Goal: Task Accomplishment & Management: Manage account settings

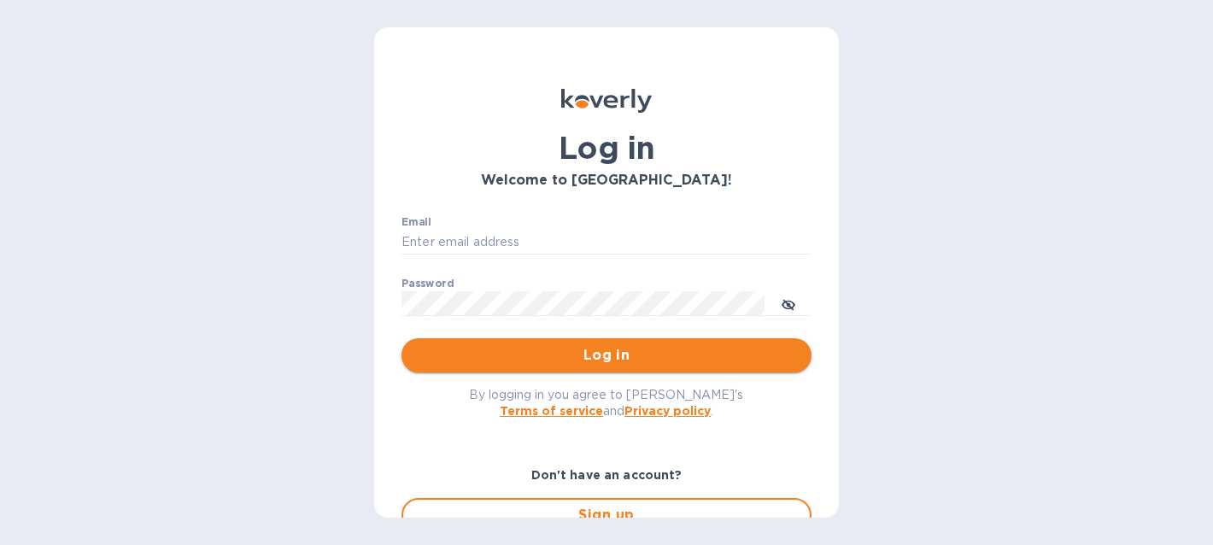
type input "[EMAIL_ADDRESS][DOMAIN_NAME]"
click at [500, 360] on span "Log in" at bounding box center [606, 355] width 383 height 20
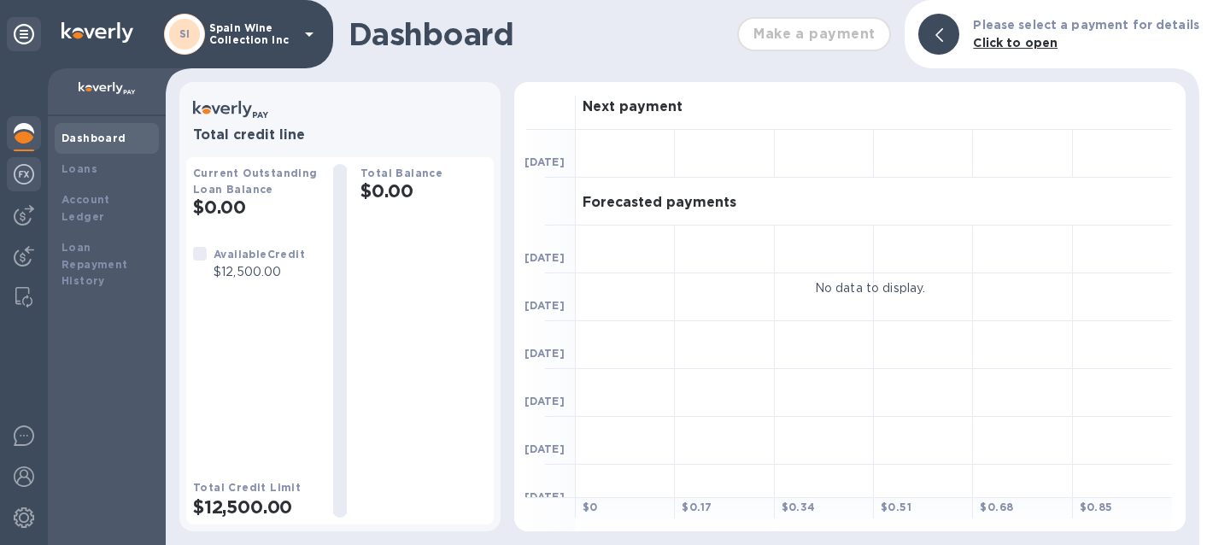
click at [19, 179] on img at bounding box center [24, 174] width 20 height 20
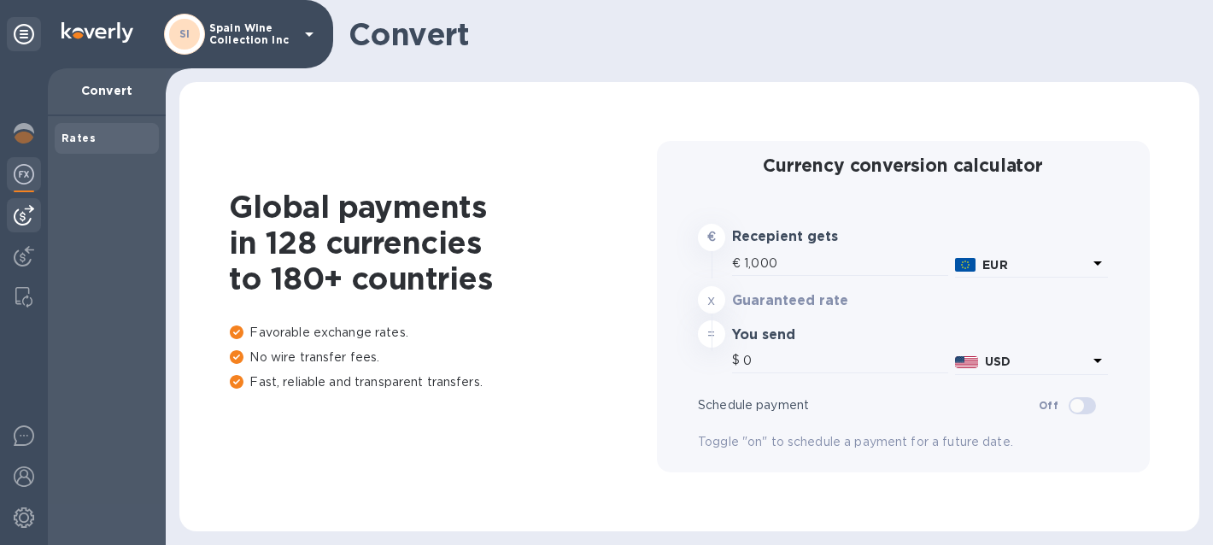
click at [10, 215] on div at bounding box center [24, 215] width 34 height 34
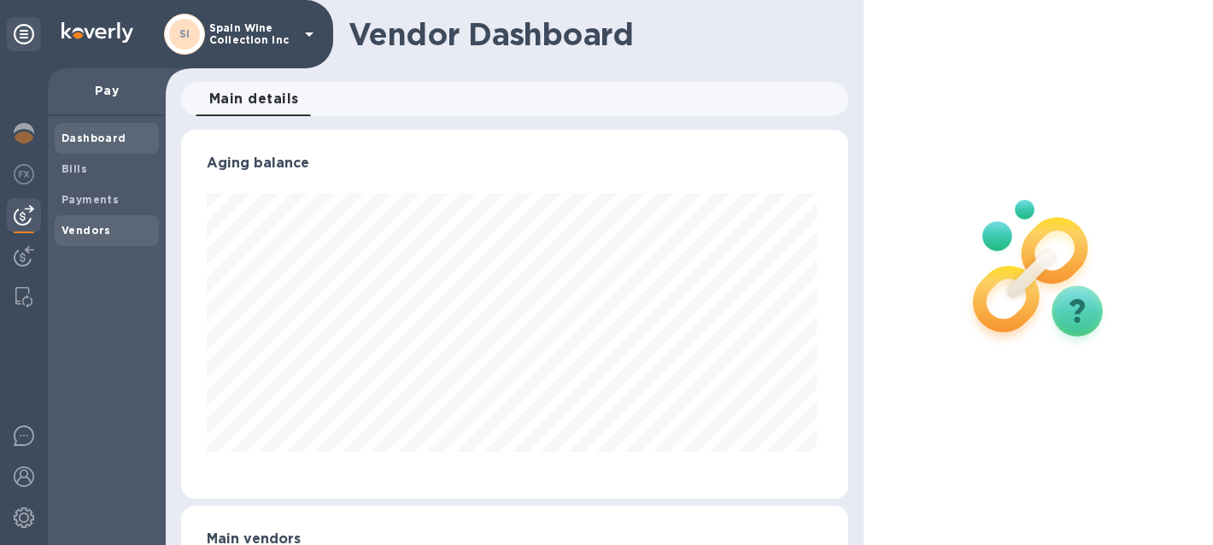
scroll to position [368, 661]
click at [83, 173] on b "Bills" at bounding box center [74, 168] width 26 height 13
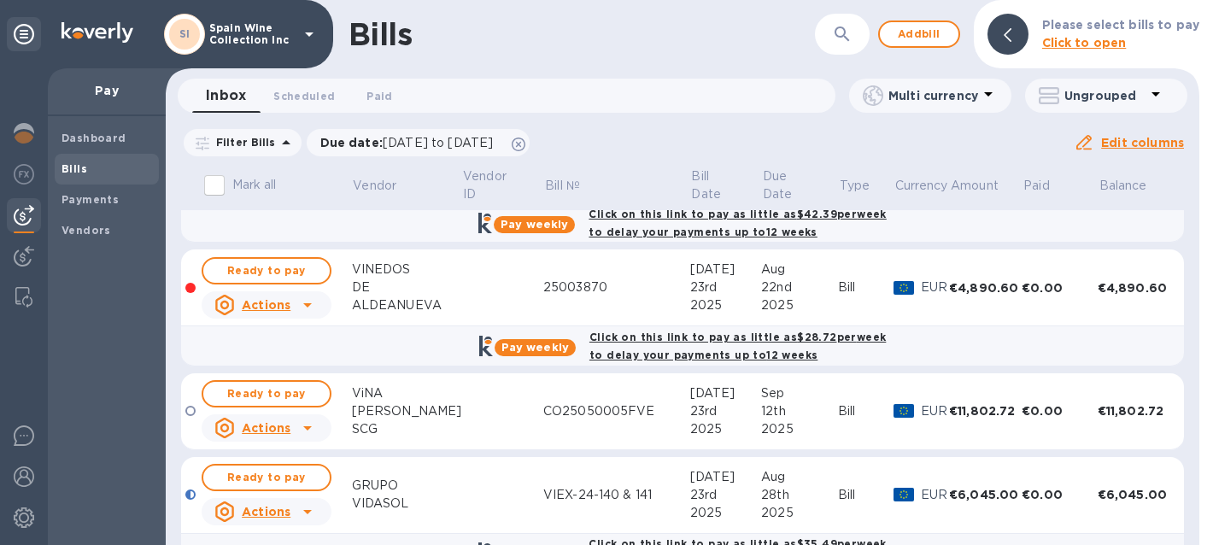
scroll to position [1215, 0]
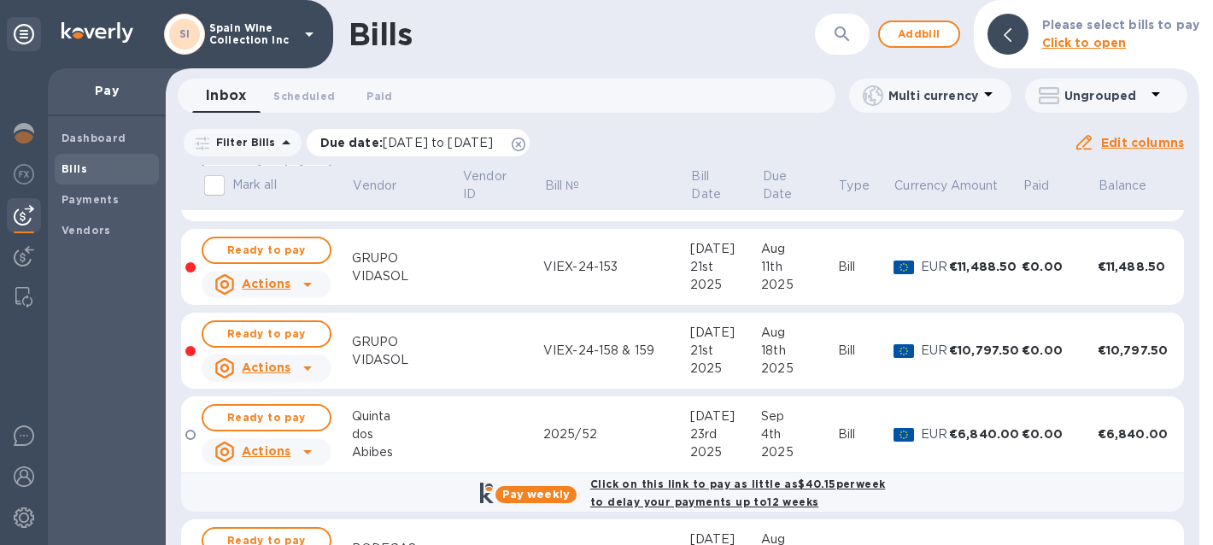
click at [525, 147] on icon at bounding box center [519, 145] width 14 height 14
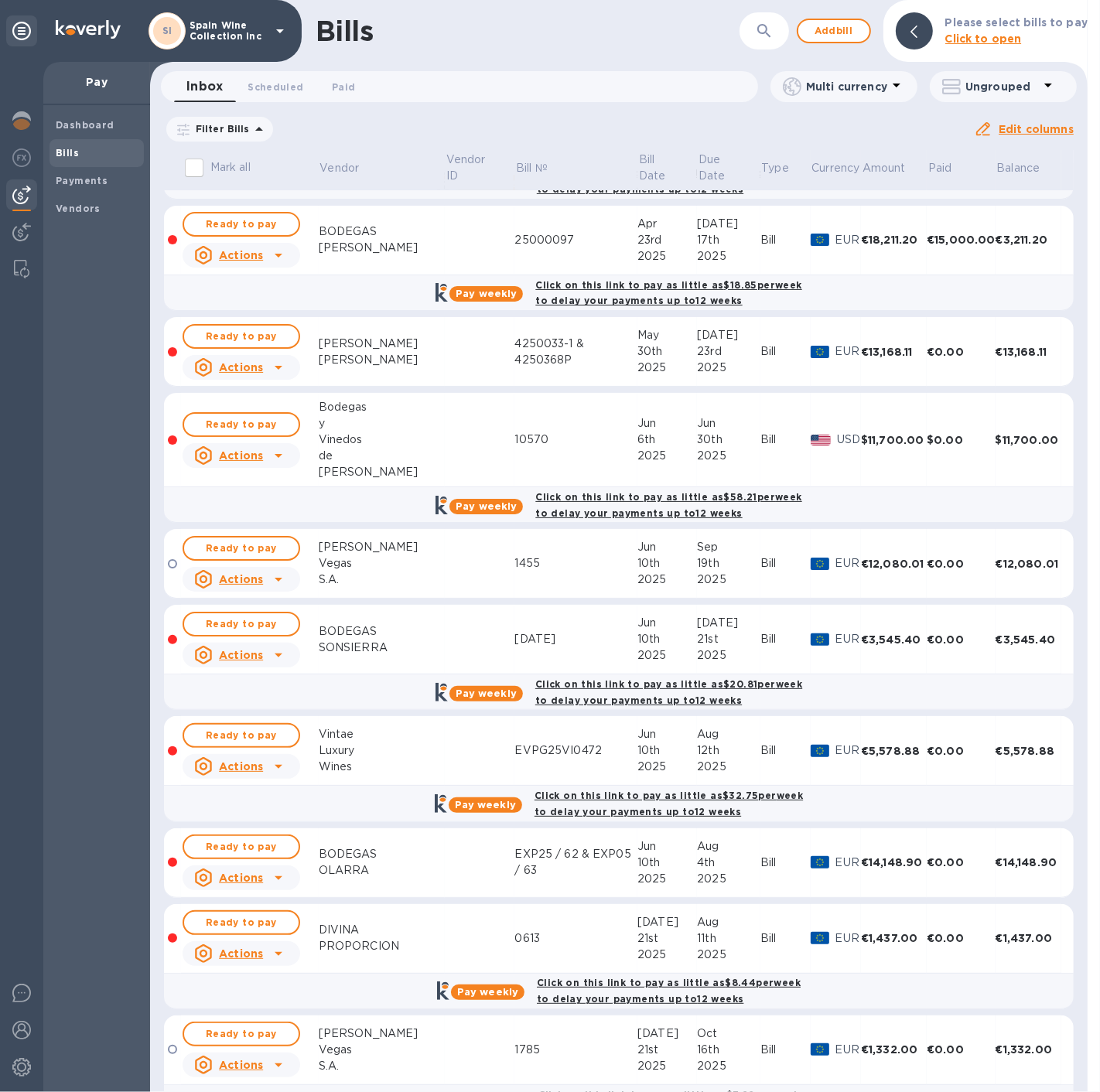
scroll to position [0, 0]
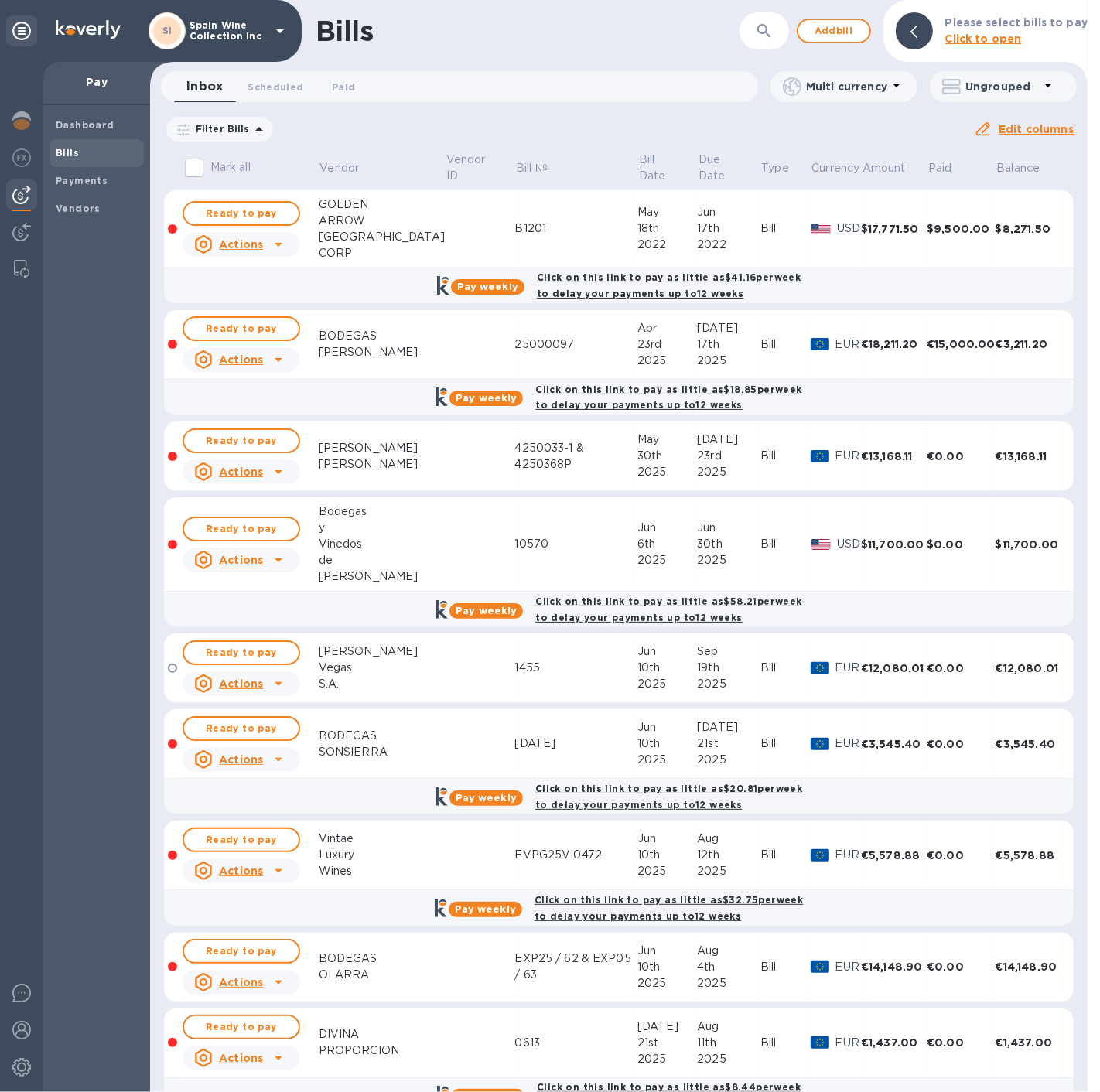
click at [452, 493] on td at bounding box center [480, 544] width 71 height 94
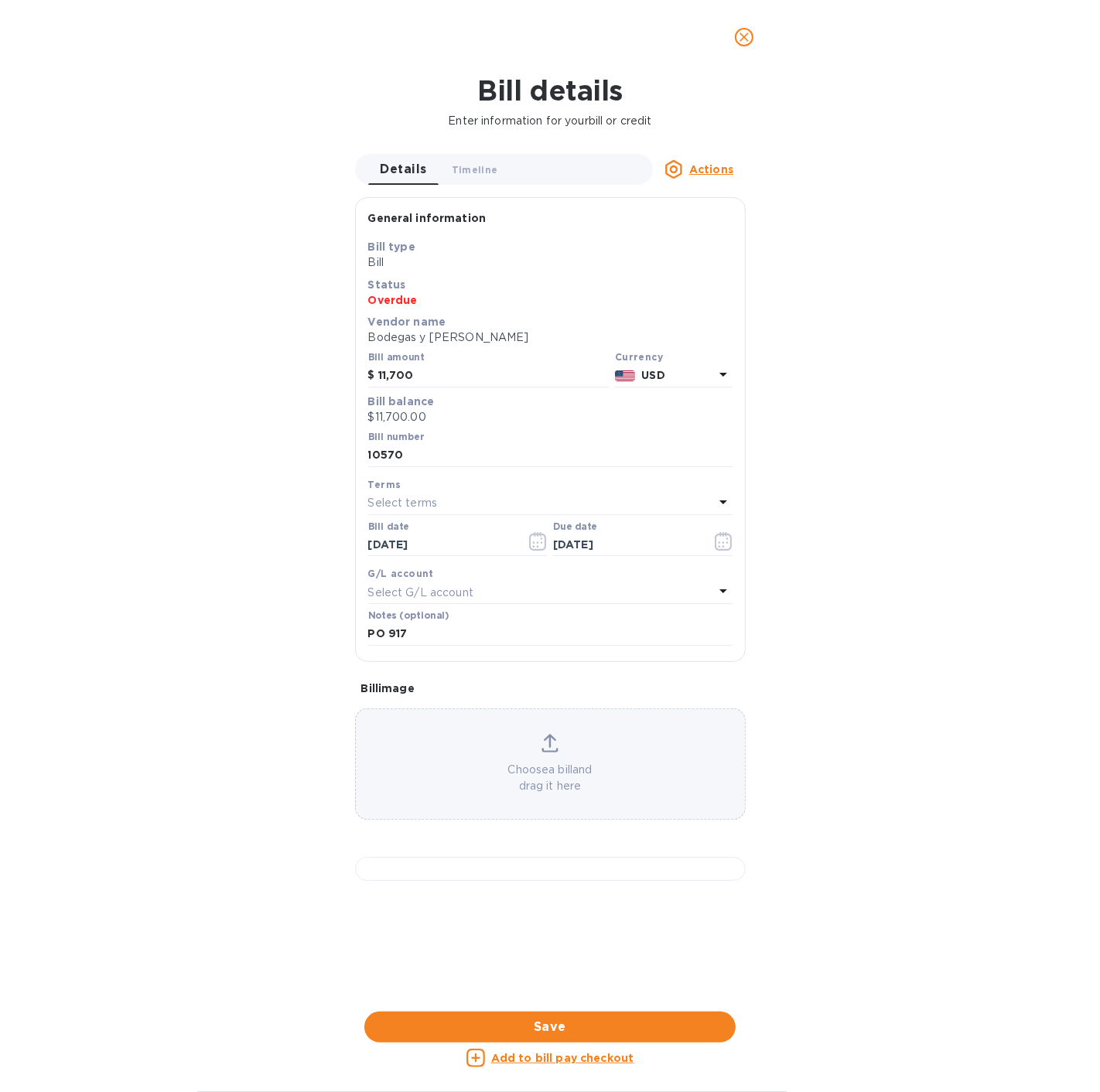
click at [713, 172] on u "Actions" at bounding box center [711, 169] width 44 height 13
click at [703, 263] on b "Delete" at bounding box center [715, 266] width 39 height 13
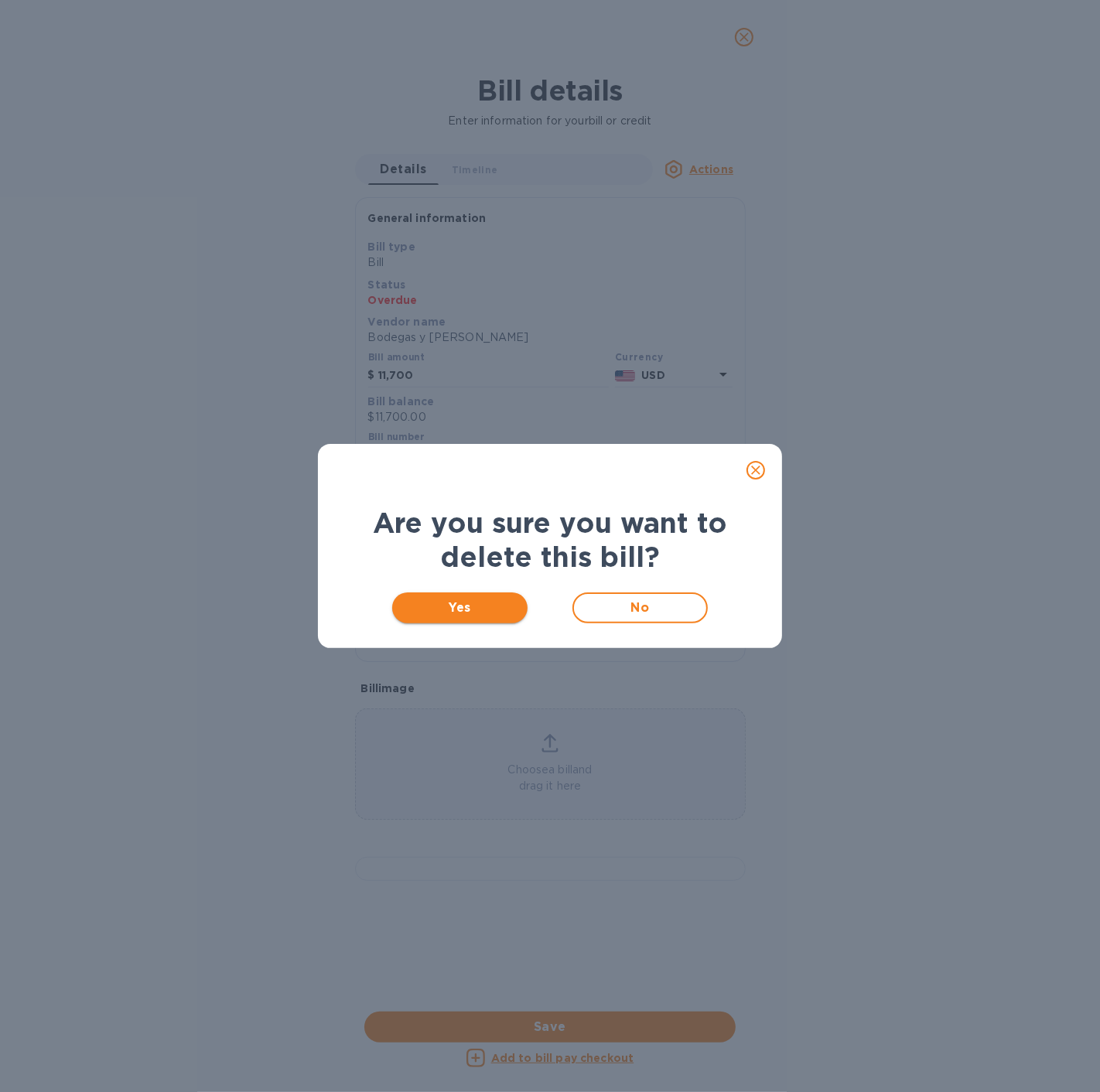
click at [446, 493] on span "Yes" at bounding box center [460, 608] width 110 height 18
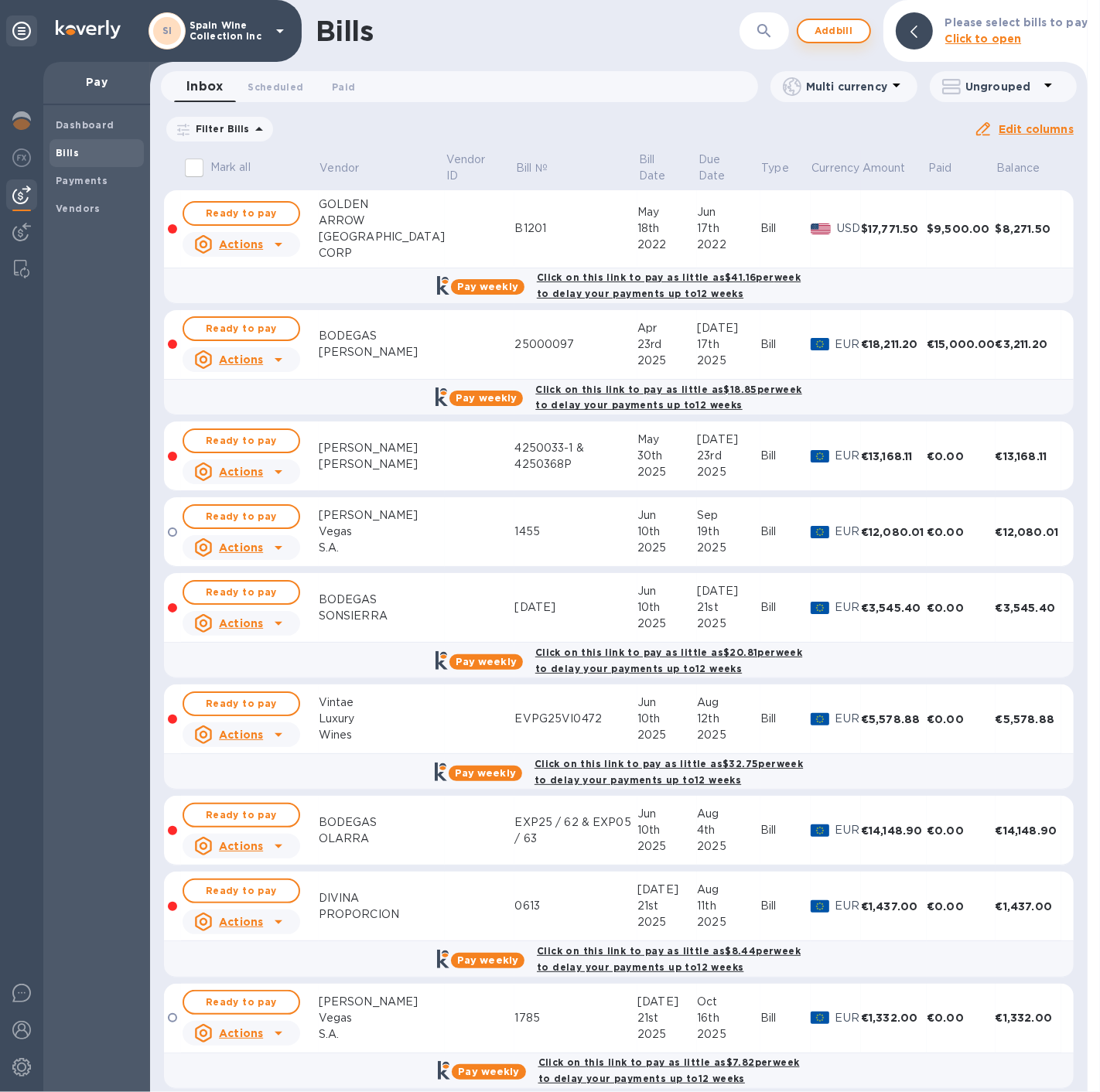
click at [815, 33] on span "Add bill" at bounding box center [833, 31] width 46 height 18
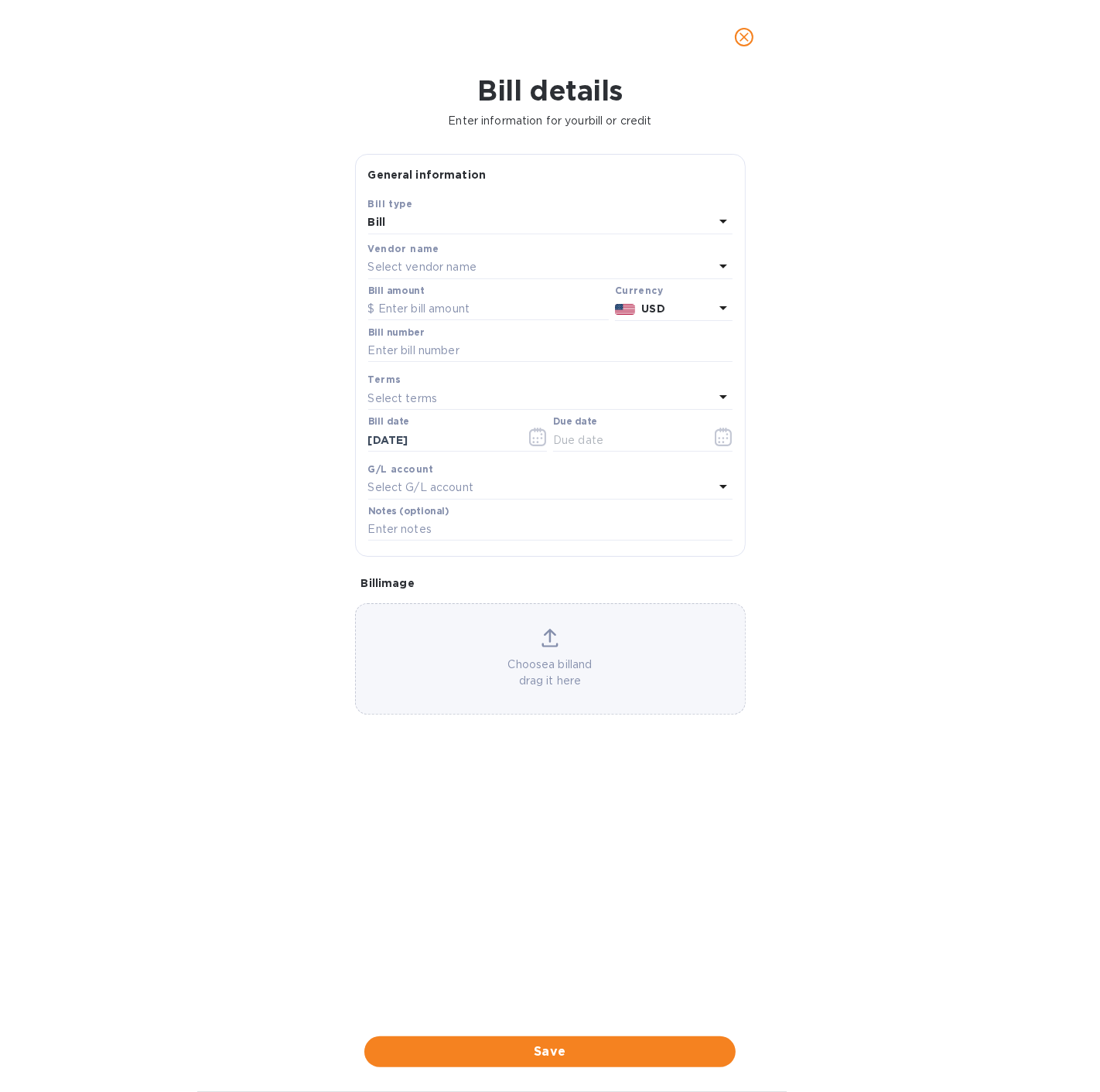
click at [462, 266] on p "Select vendor name" at bounding box center [423, 267] width 109 height 16
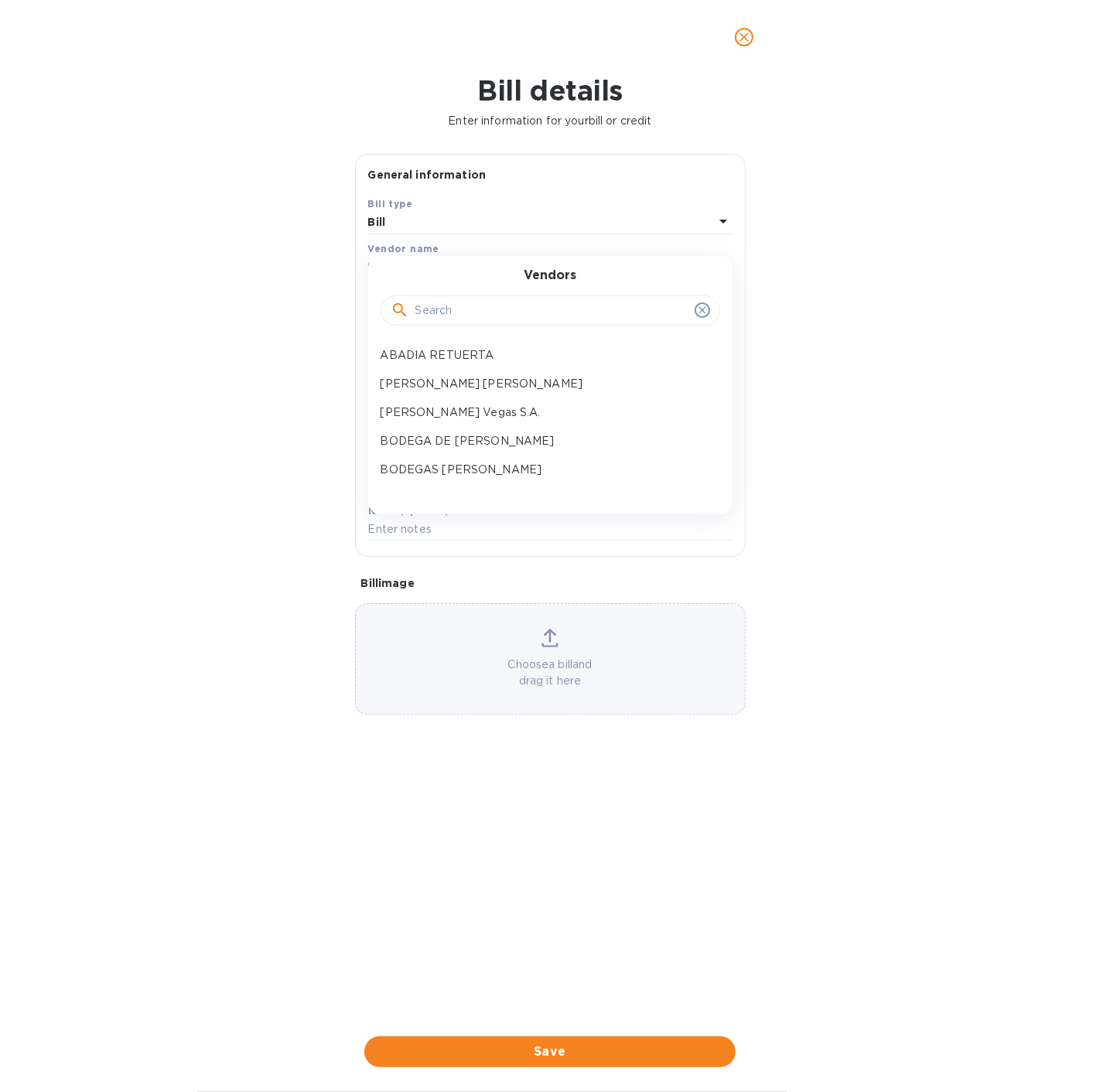
click at [463, 315] on input "text" at bounding box center [551, 311] width 273 height 24
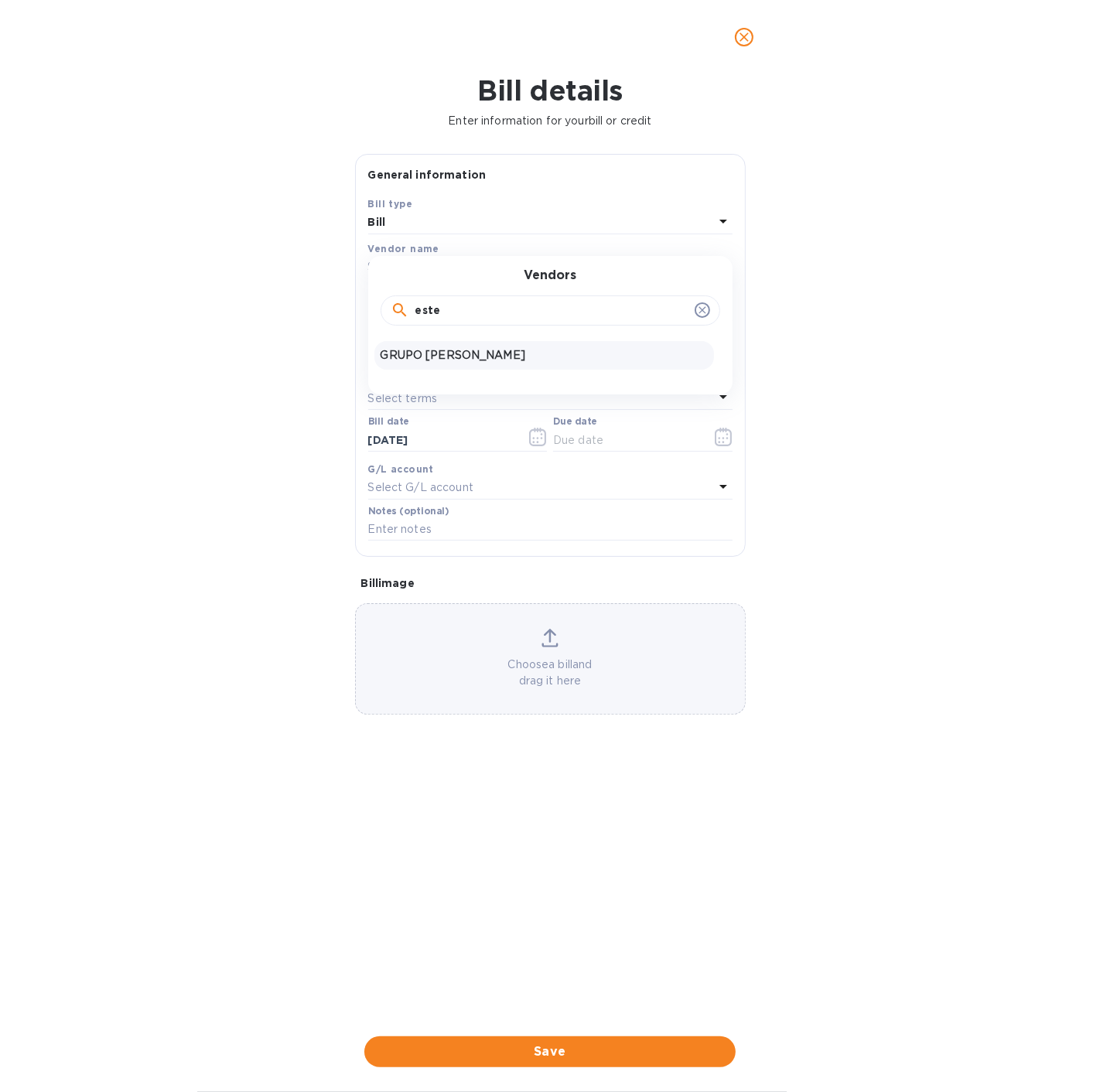
type input "este"
click at [443, 346] on div "GRUPO [PERSON_NAME]" at bounding box center [543, 356] width 340 height 29
click at [446, 291] on div "Bill amount" at bounding box center [489, 302] width 241 height 35
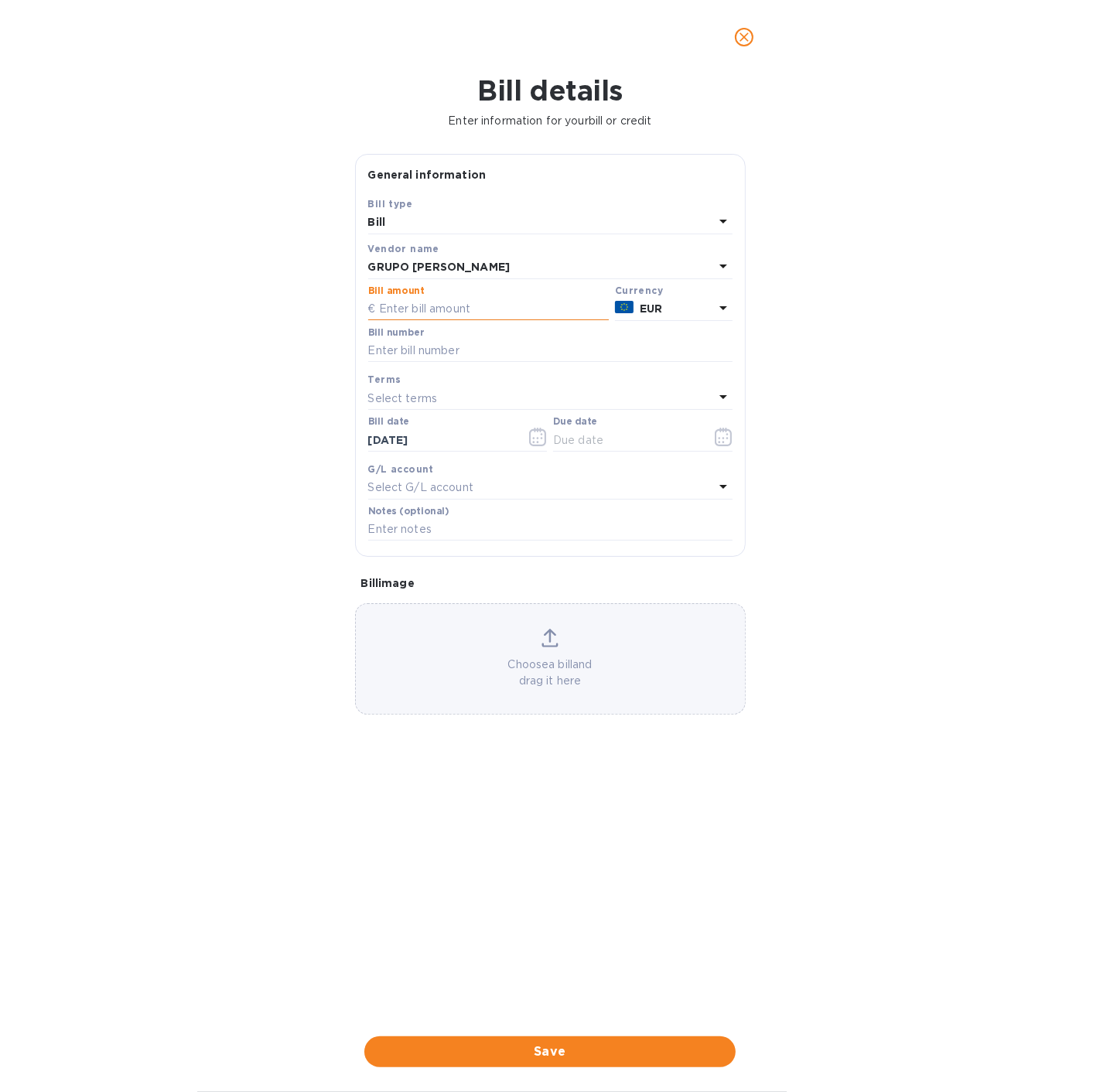
click at [438, 306] on input "text" at bounding box center [489, 310] width 241 height 24
type input "7,808.40"
click at [442, 348] on input "text" at bounding box center [550, 351] width 364 height 24
type input "CX034039"
click at [731, 441] on icon "button" at bounding box center [722, 436] width 17 height 18
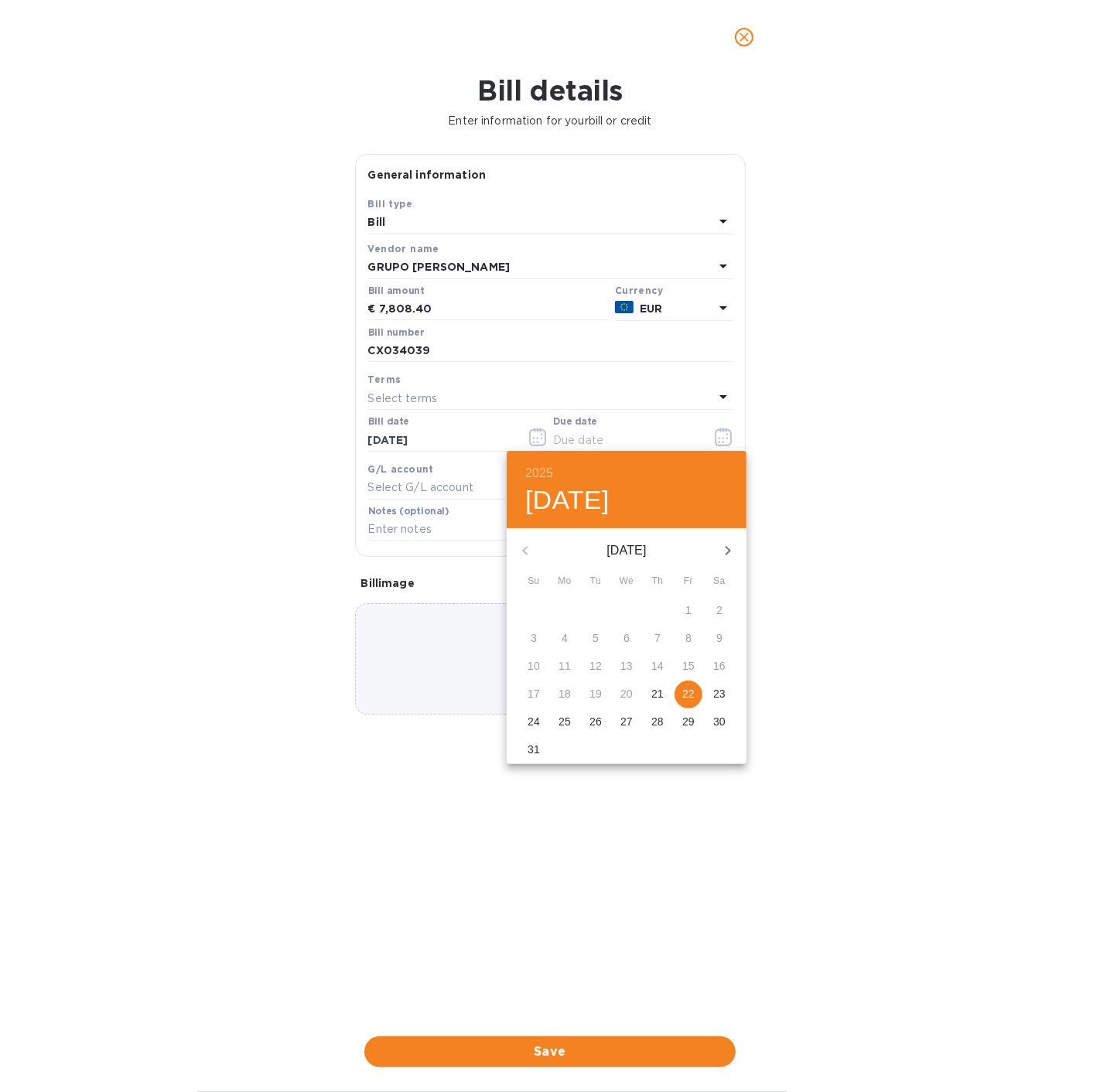
click at [683, 493] on p "22" at bounding box center [688, 694] width 13 height 15
type input "[DATE]"
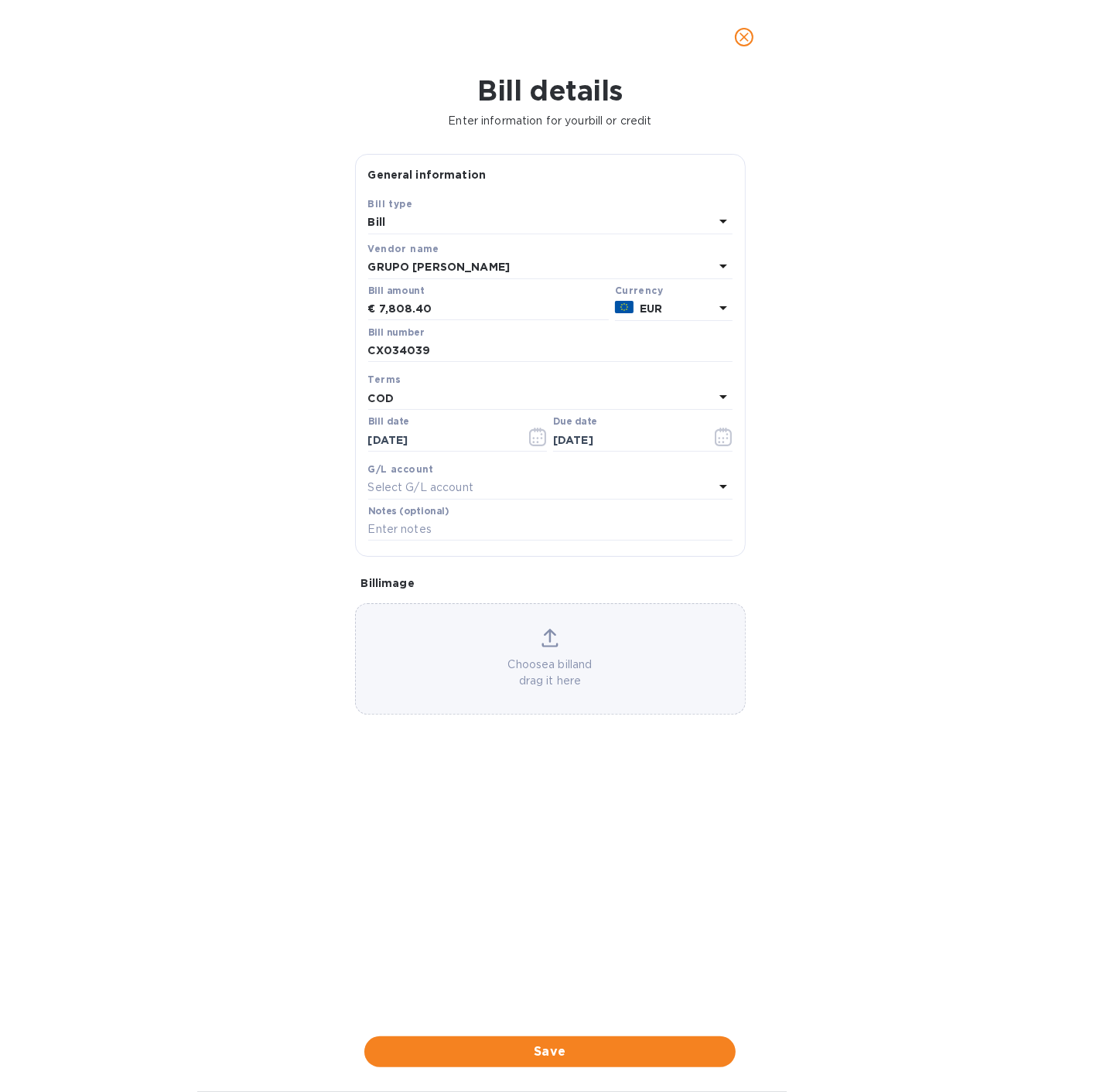
click at [525, 493] on div "Choose a bill and drag it here" at bounding box center [550, 658] width 389 height 61
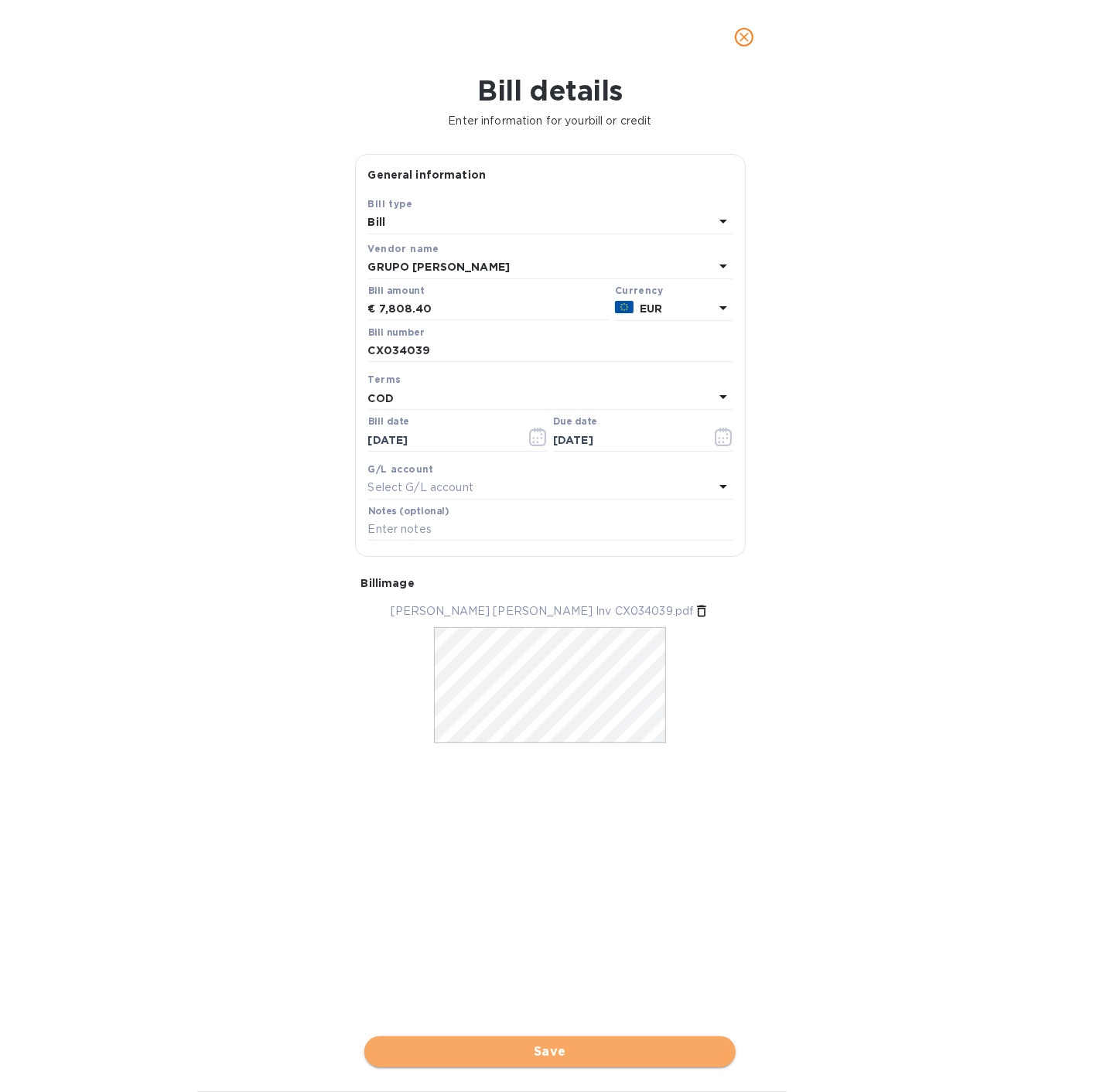
click at [522, 493] on span "Save" at bounding box center [550, 1051] width 347 height 18
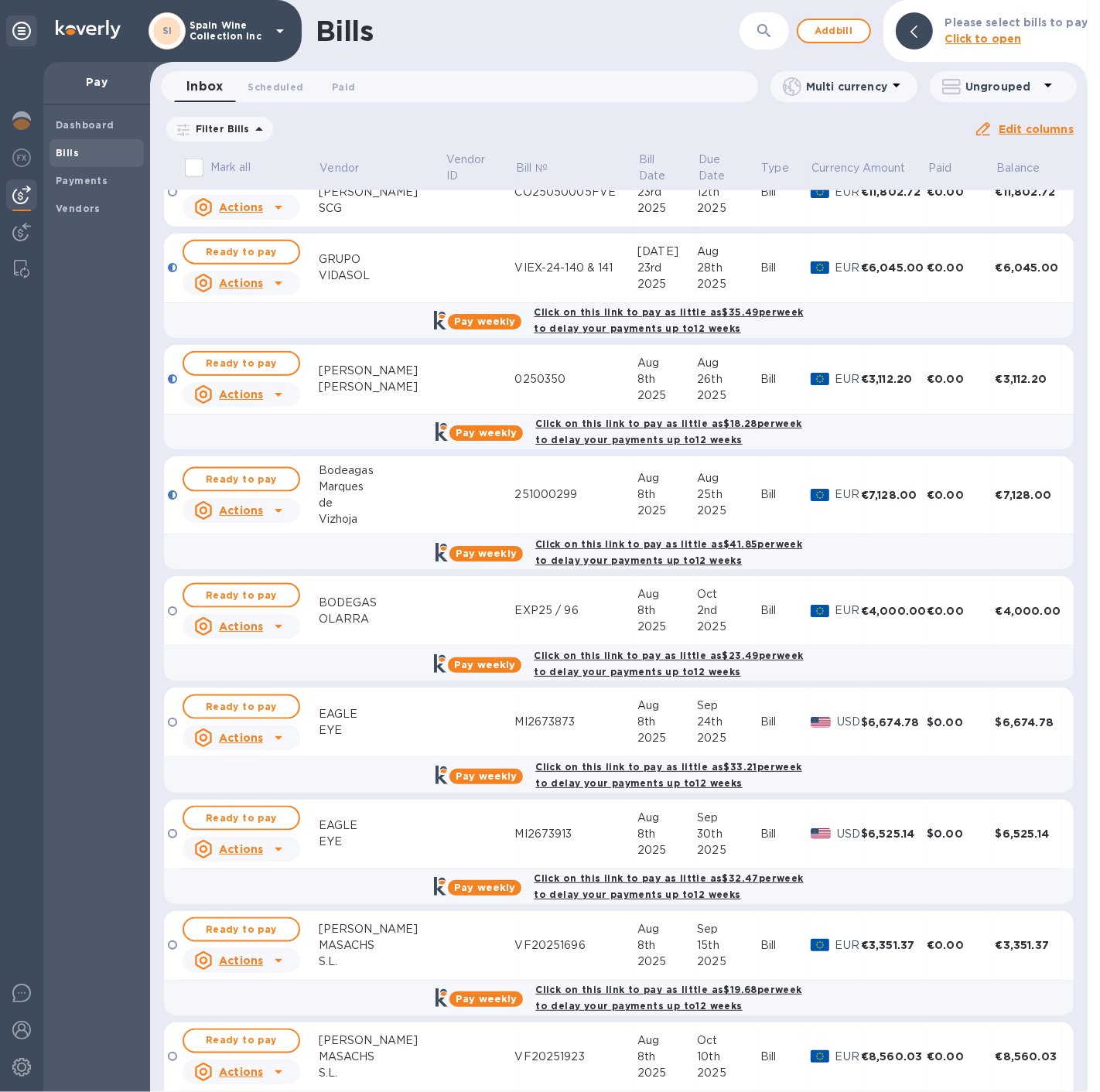
scroll to position [1885, 0]
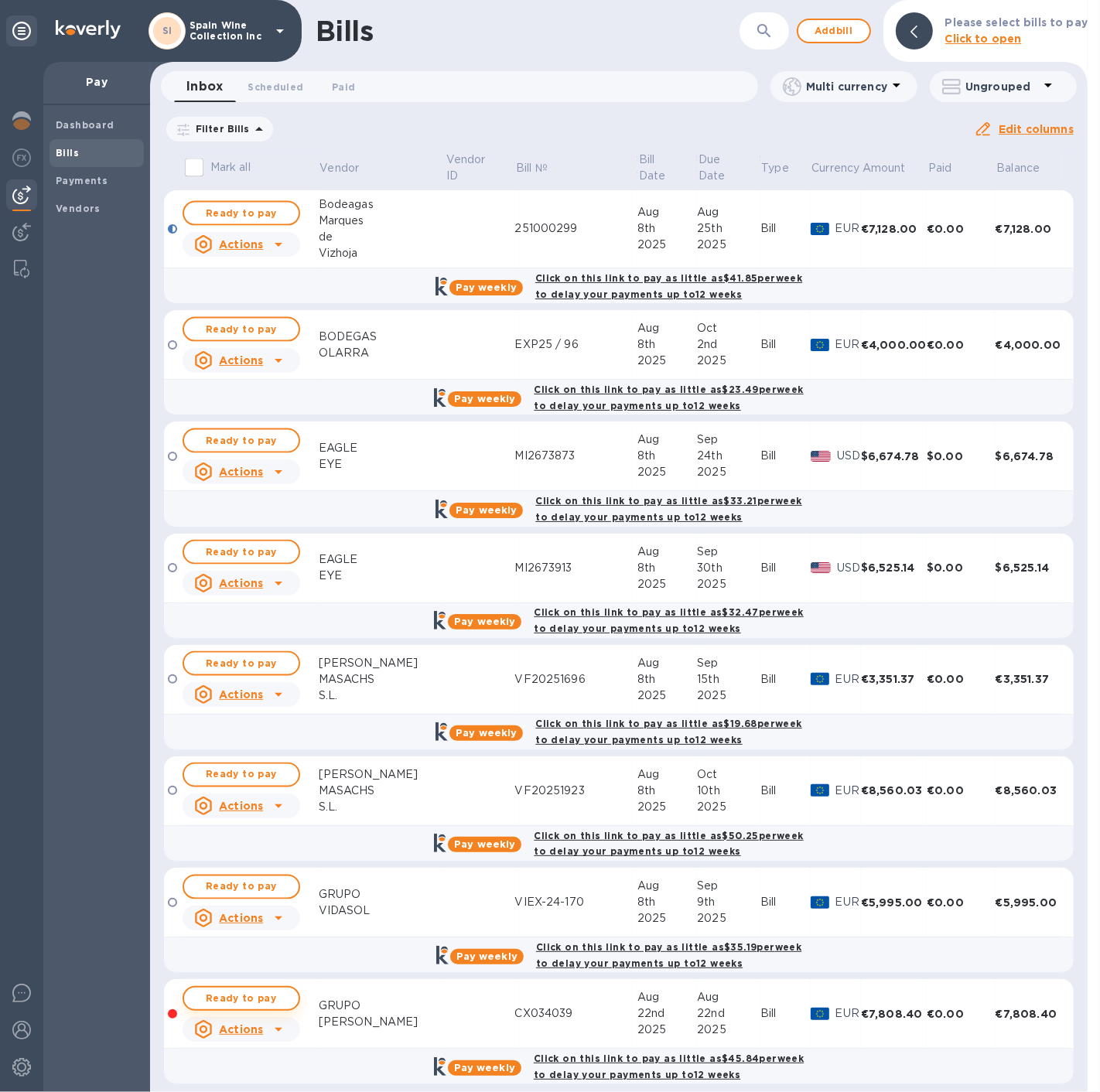
click at [215, 493] on span "Ready to pay" at bounding box center [241, 998] width 90 height 18
click at [262, 493] on span "Ready to pay" at bounding box center [241, 998] width 90 height 18
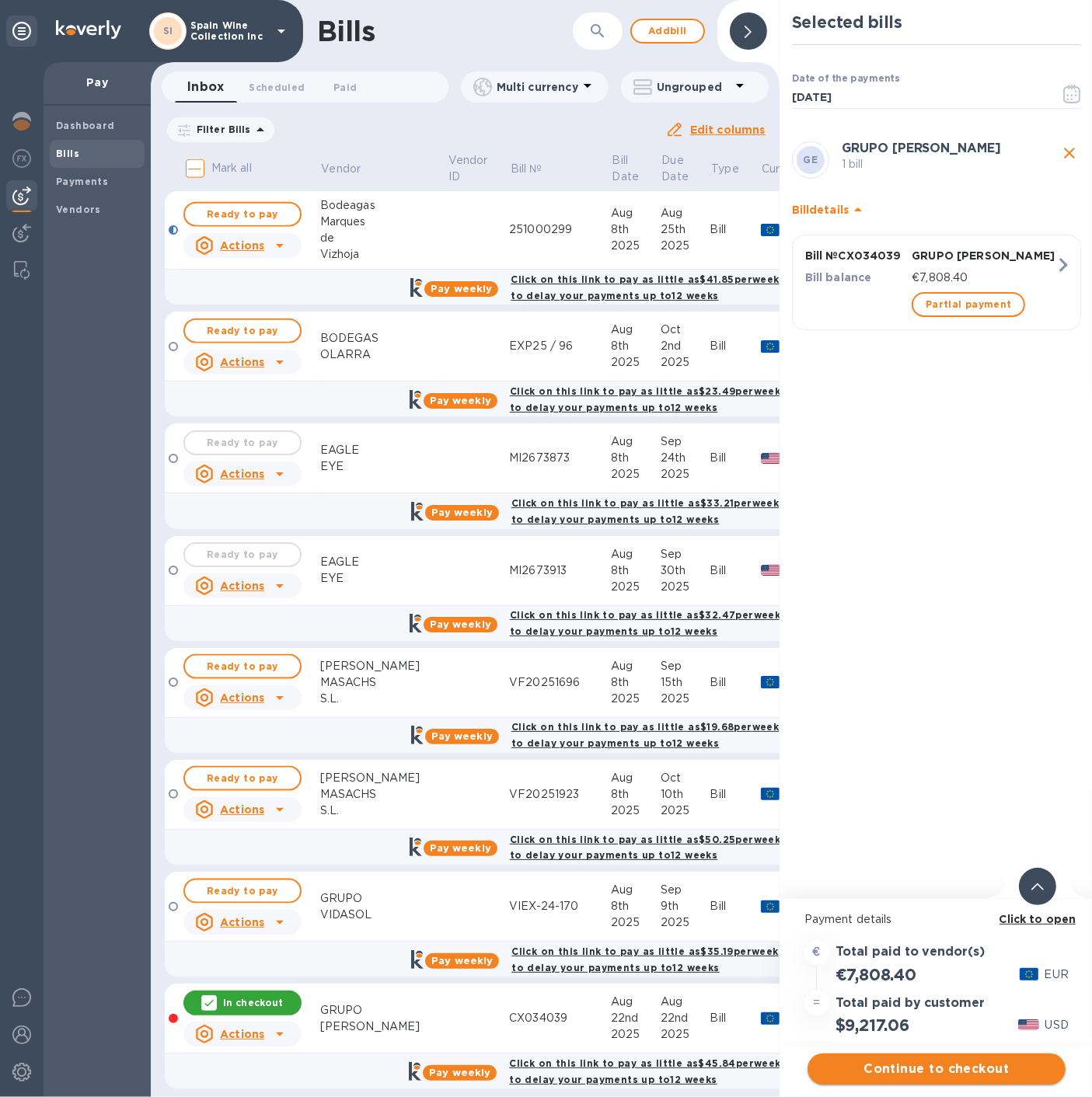
click at [915, 495] on span "Continue to checkout" at bounding box center [936, 1069] width 233 height 18
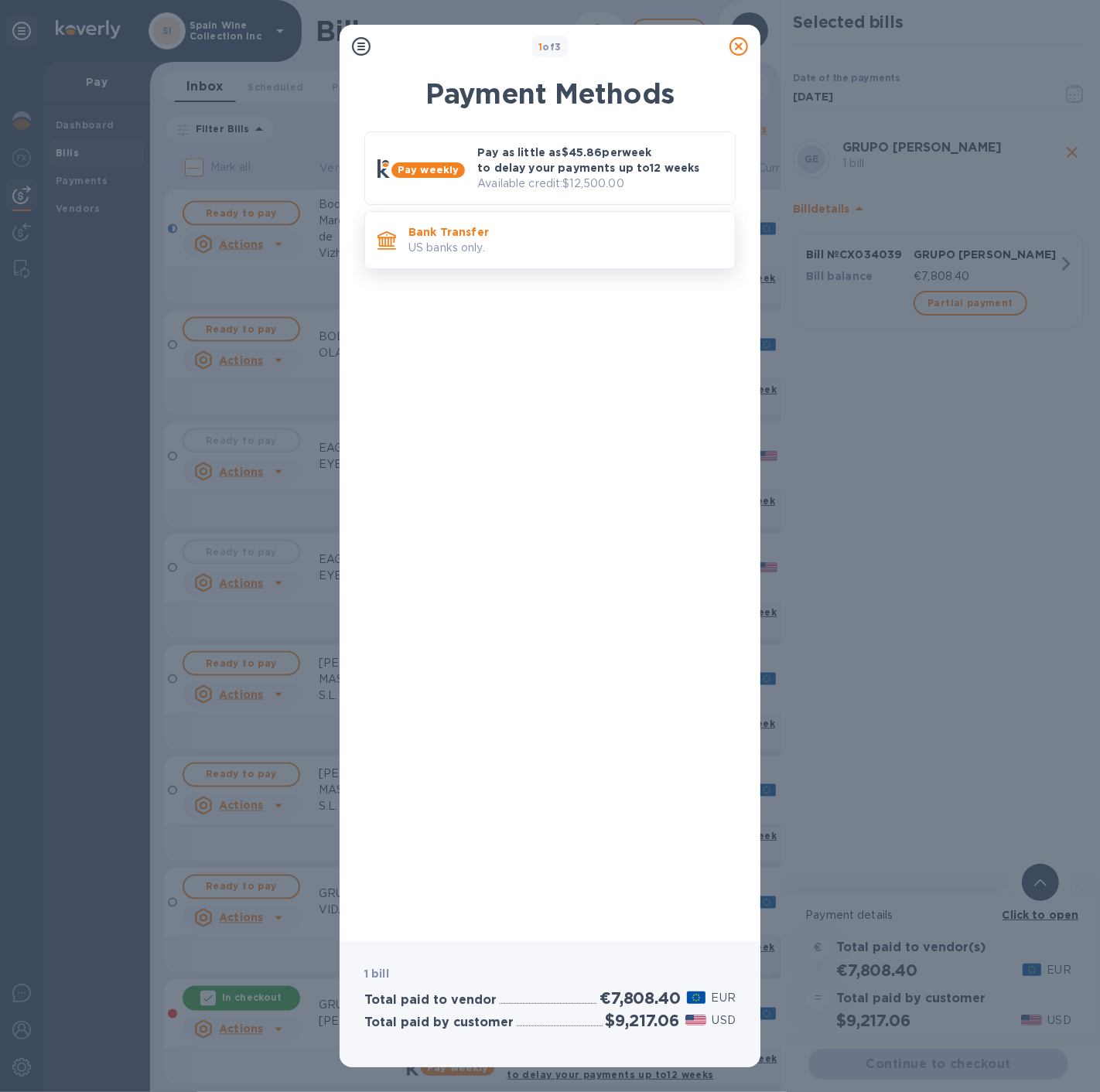
click at [557, 257] on div "Bank Transfer US banks only." at bounding box center [565, 240] width 326 height 44
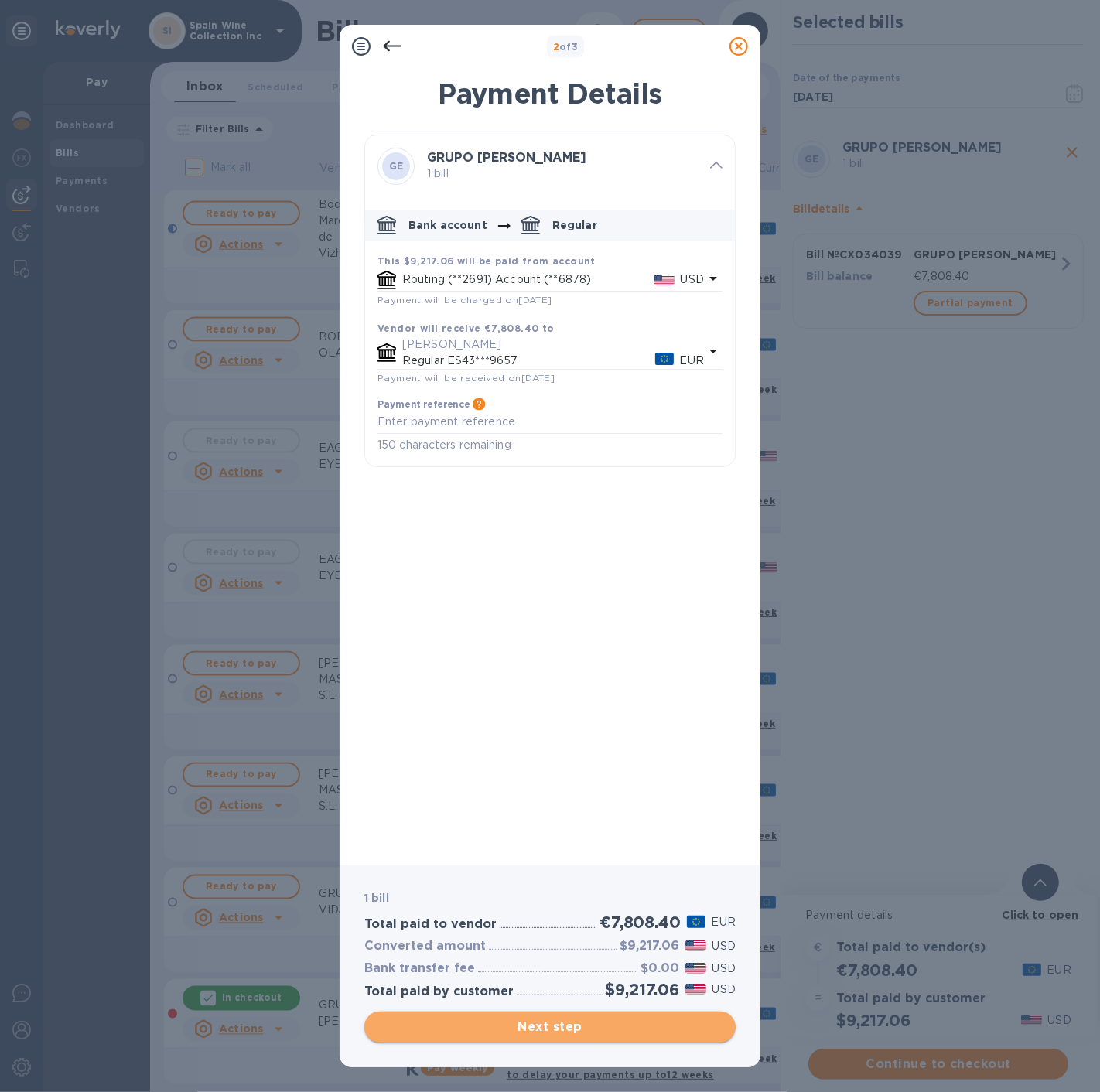
click at [537, 493] on button "Next step" at bounding box center [550, 1027] width 371 height 31
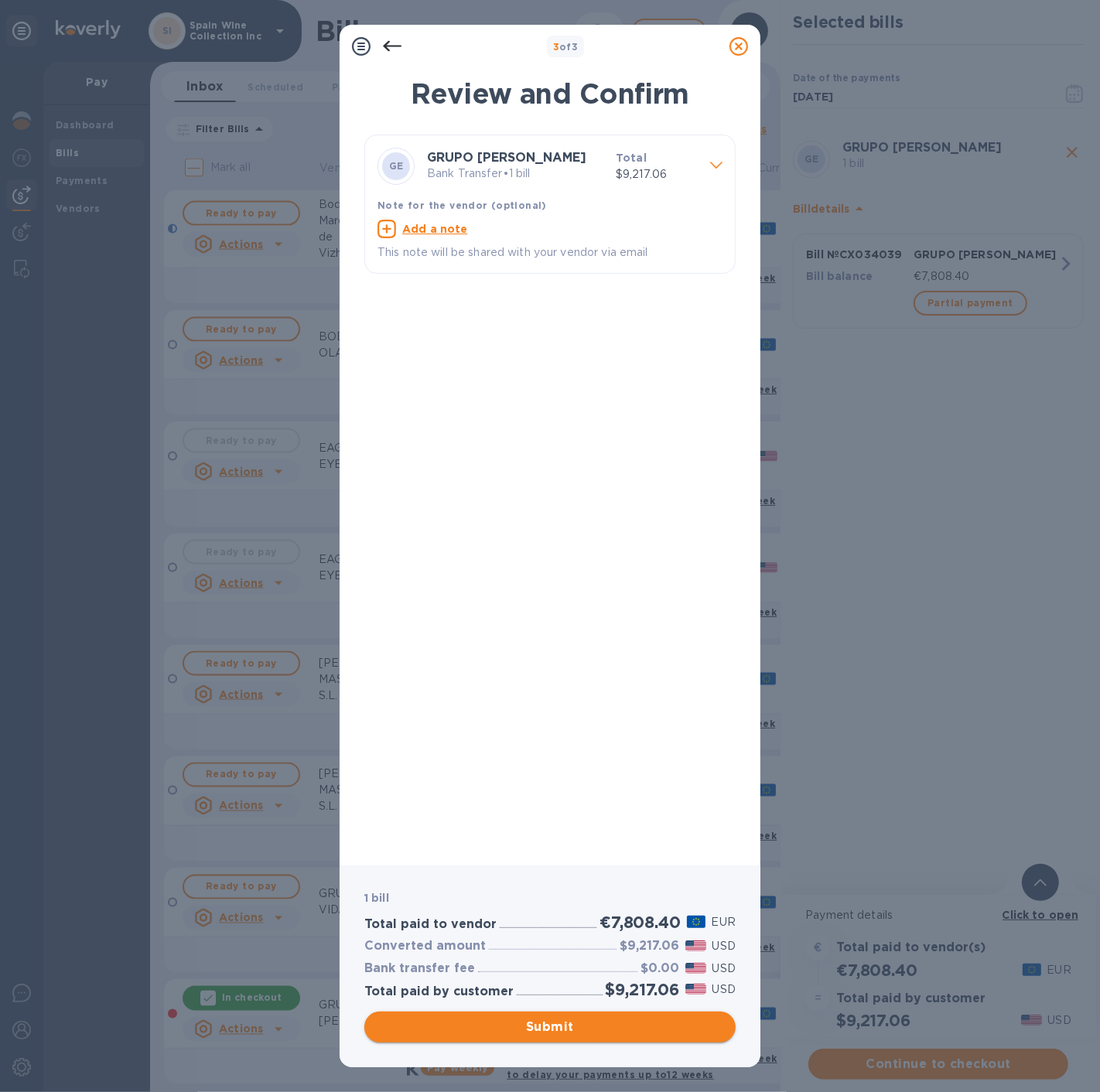
click at [522, 493] on span "Submit" at bounding box center [550, 1027] width 347 height 18
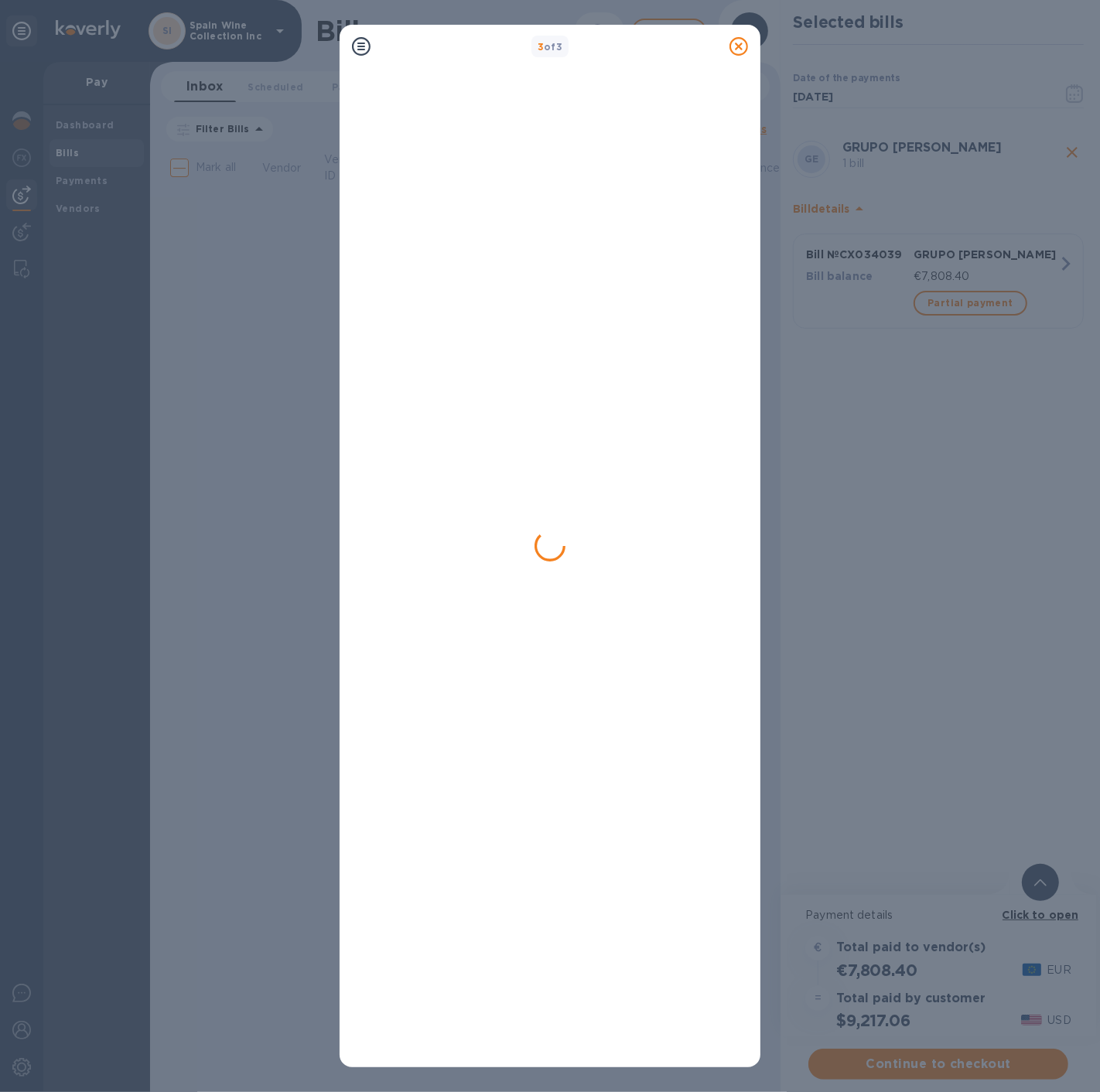
scroll to position [0, 0]
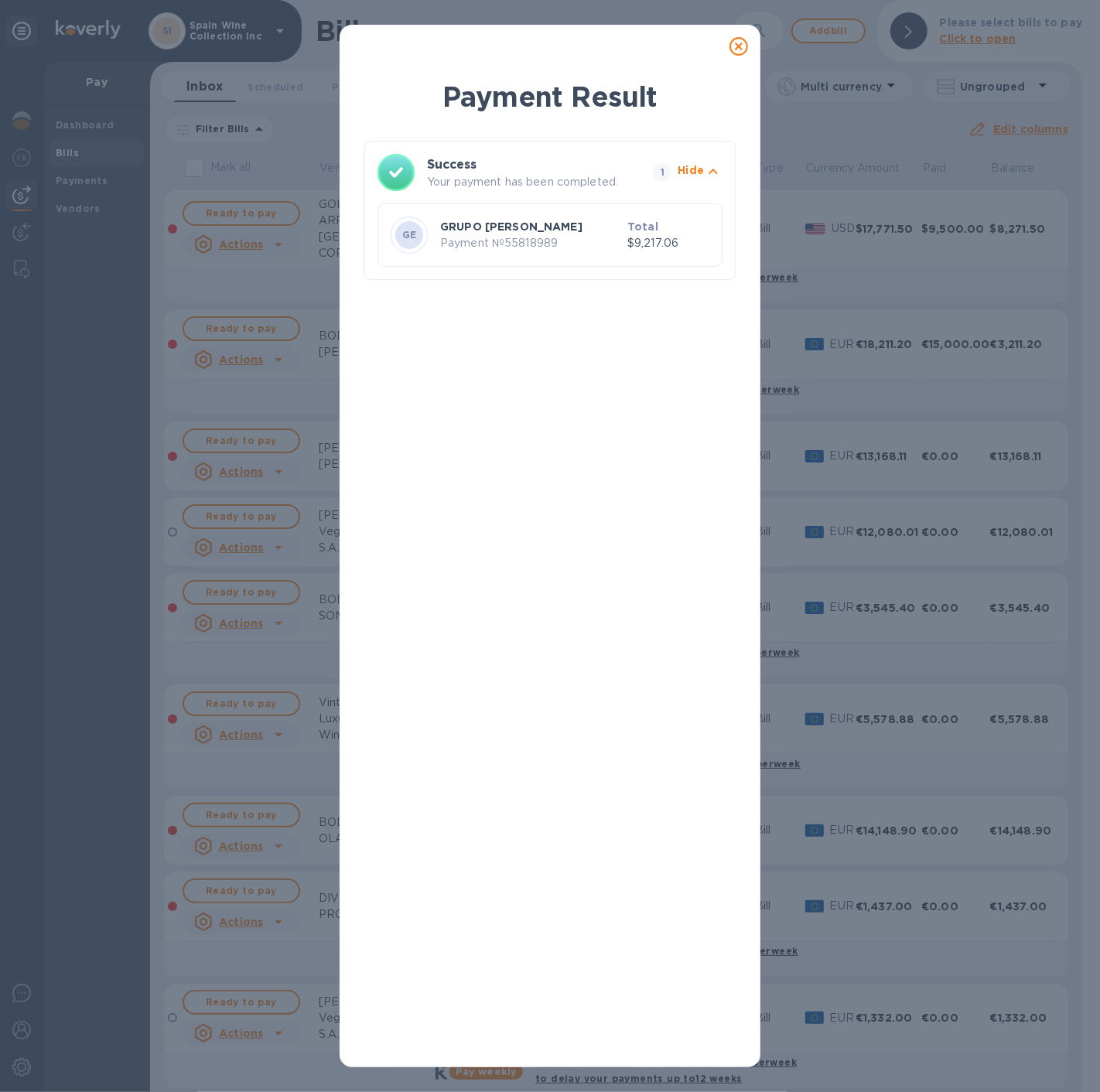
click at [334, 326] on div "Payment Result Success Your payment has been completed. 1 Hide GE GRUPO [PERSON…" at bounding box center [550, 546] width 1100 height 1092
click at [736, 48] on icon at bounding box center [738, 46] width 18 height 18
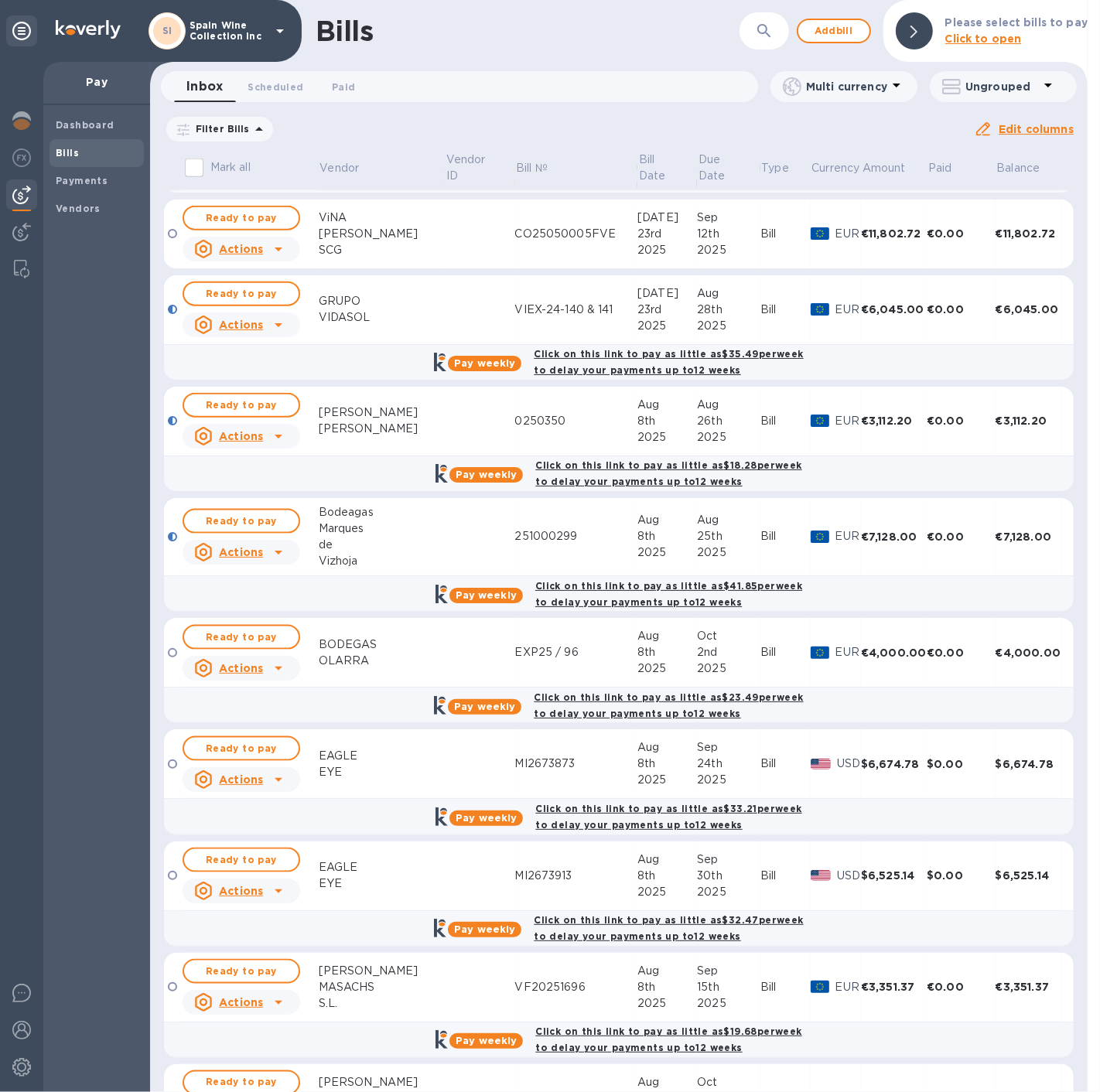
scroll to position [1719, 0]
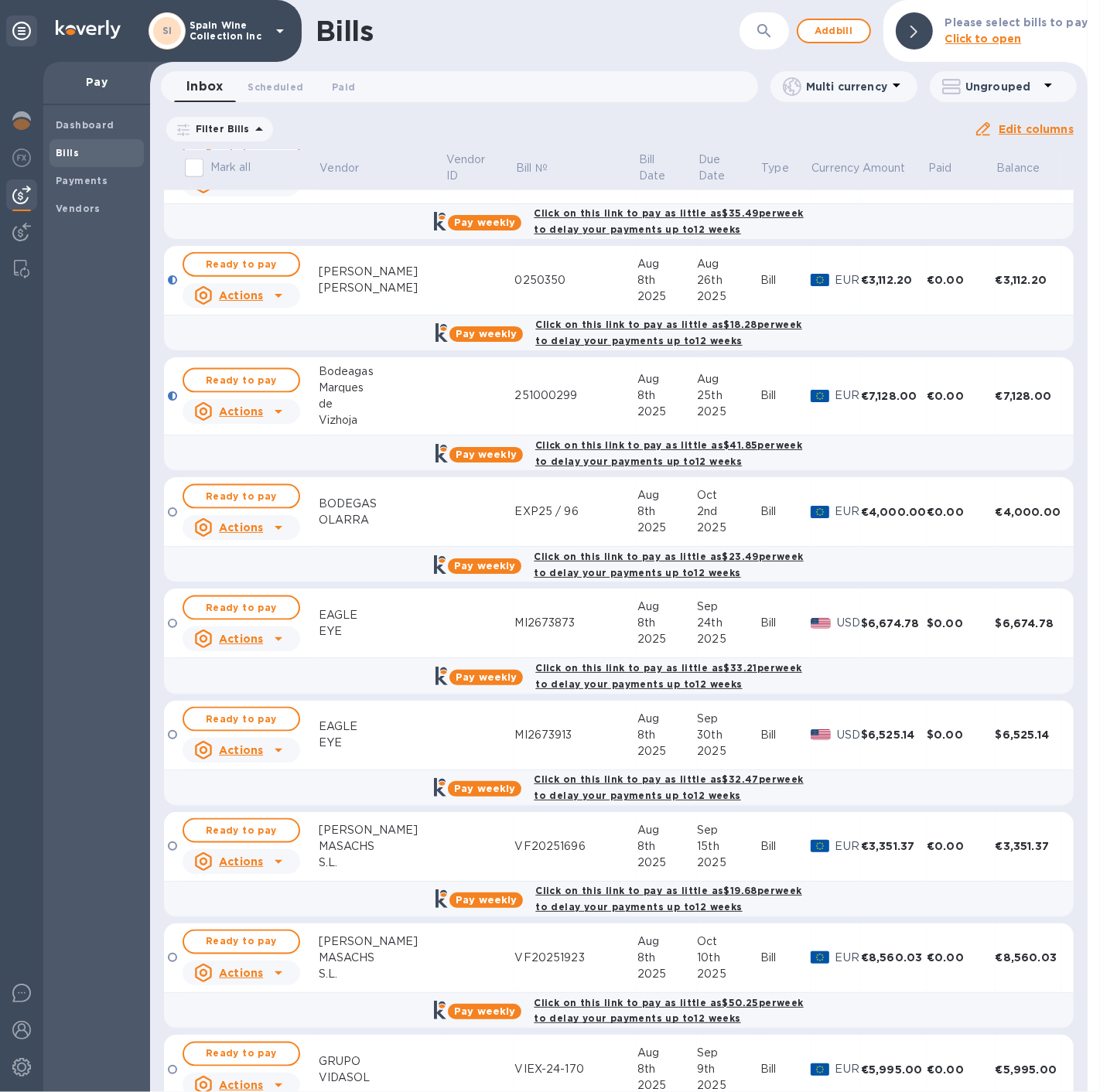
click at [985, 246] on td "€0.00" at bounding box center [961, 281] width 69 height 70
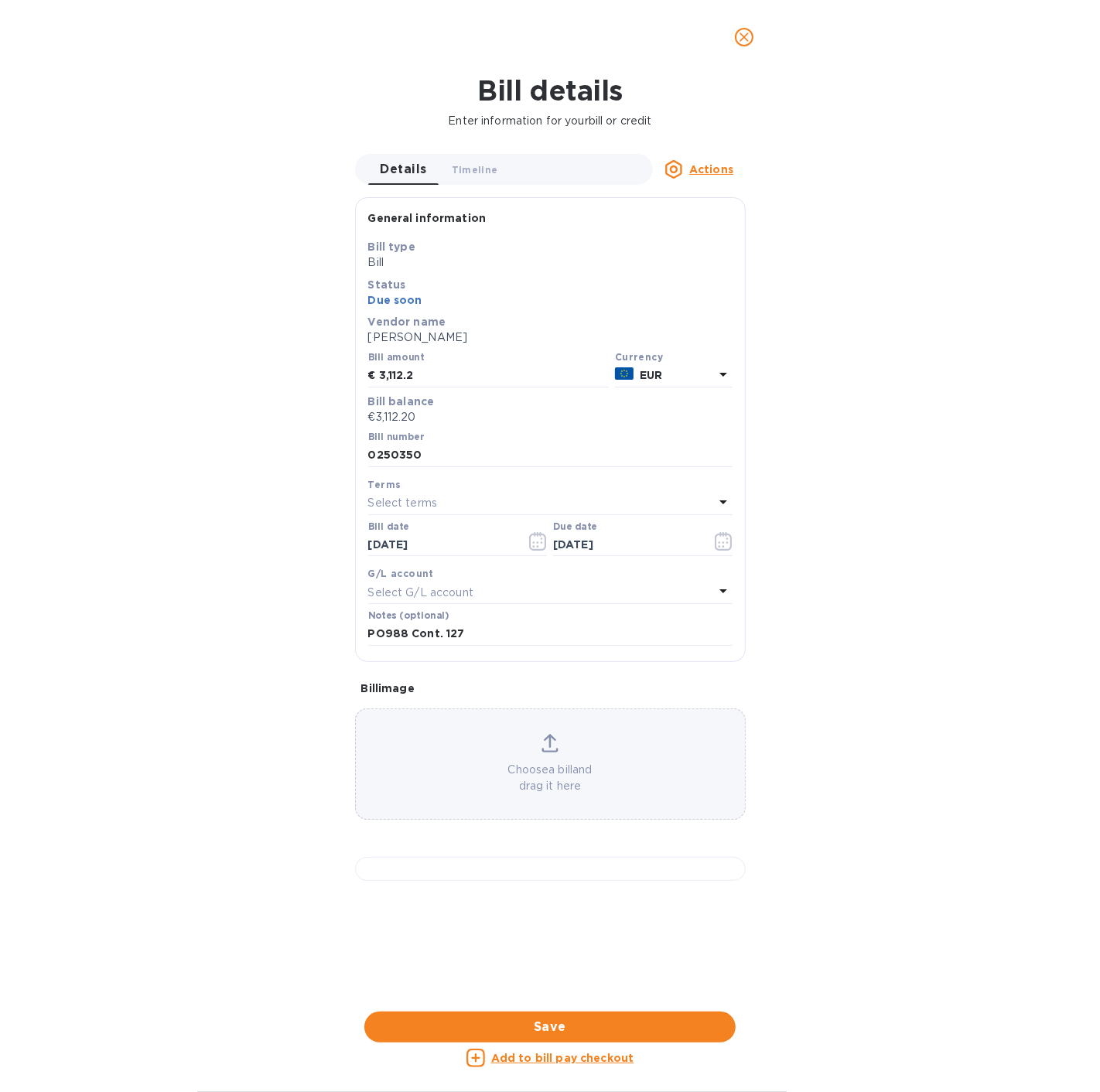
click at [744, 28] on span "close" at bounding box center [743, 37] width 18 height 18
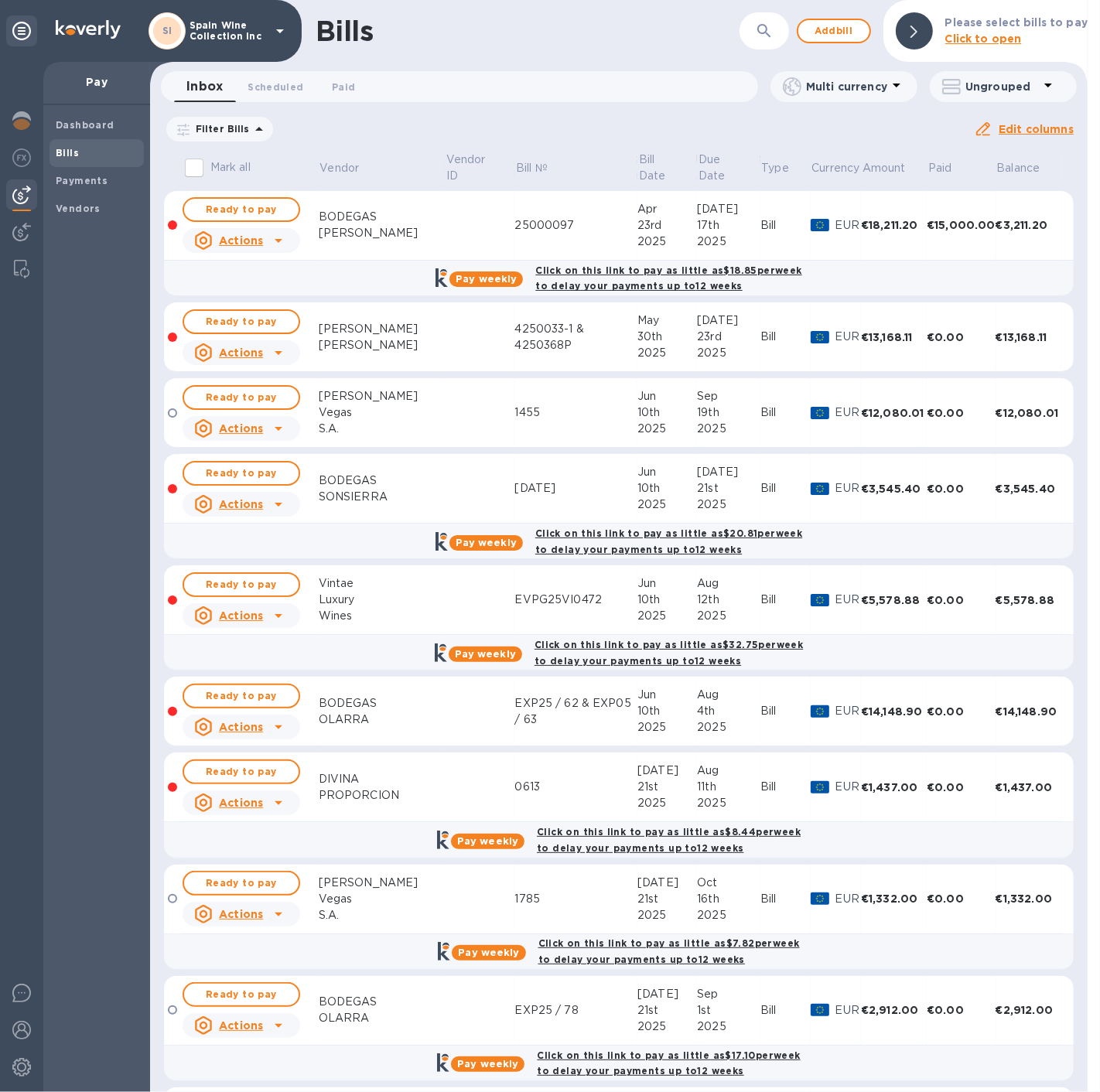
scroll to position [143, 0]
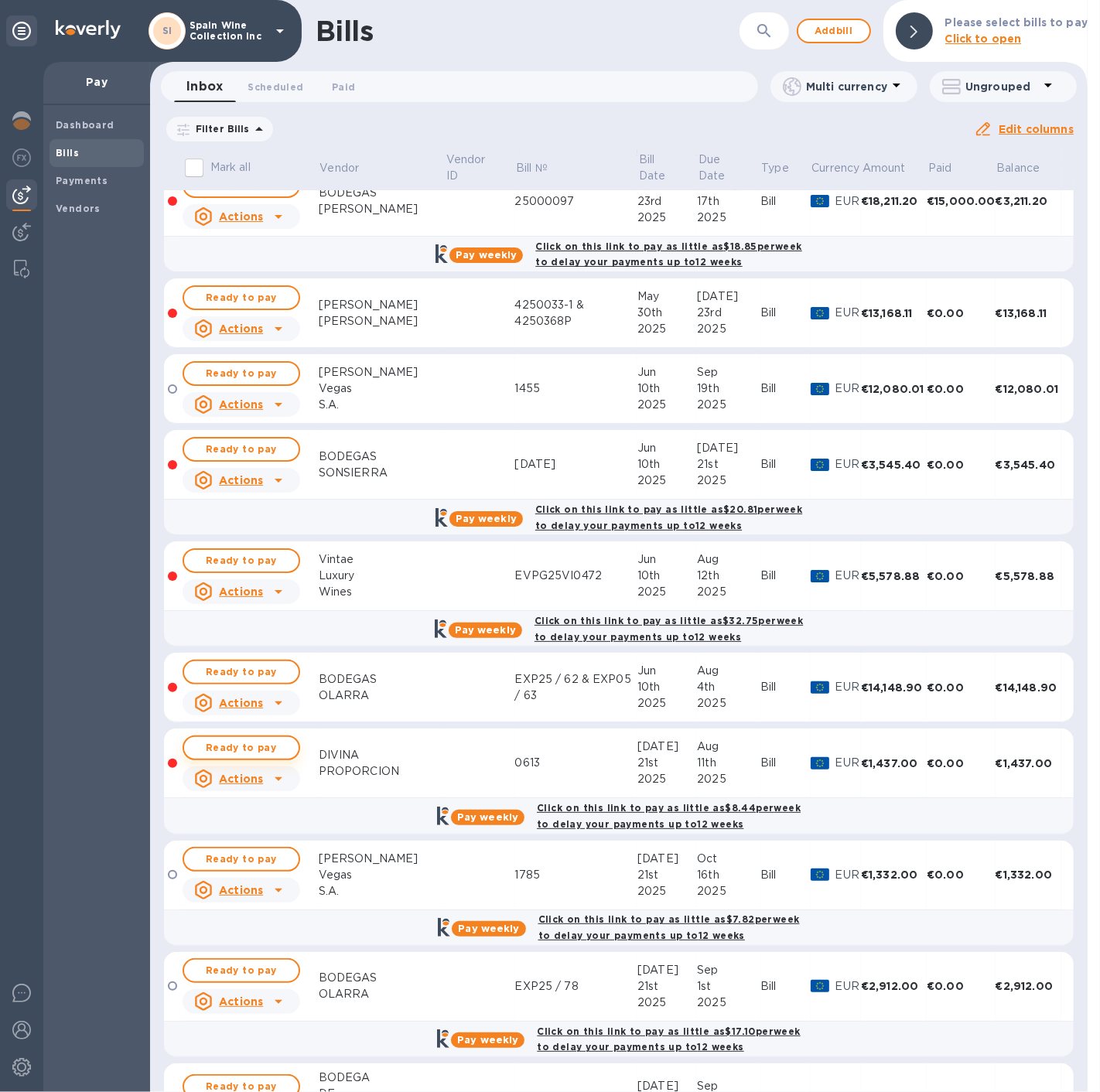
click at [262, 493] on span "Ready to pay" at bounding box center [241, 748] width 90 height 18
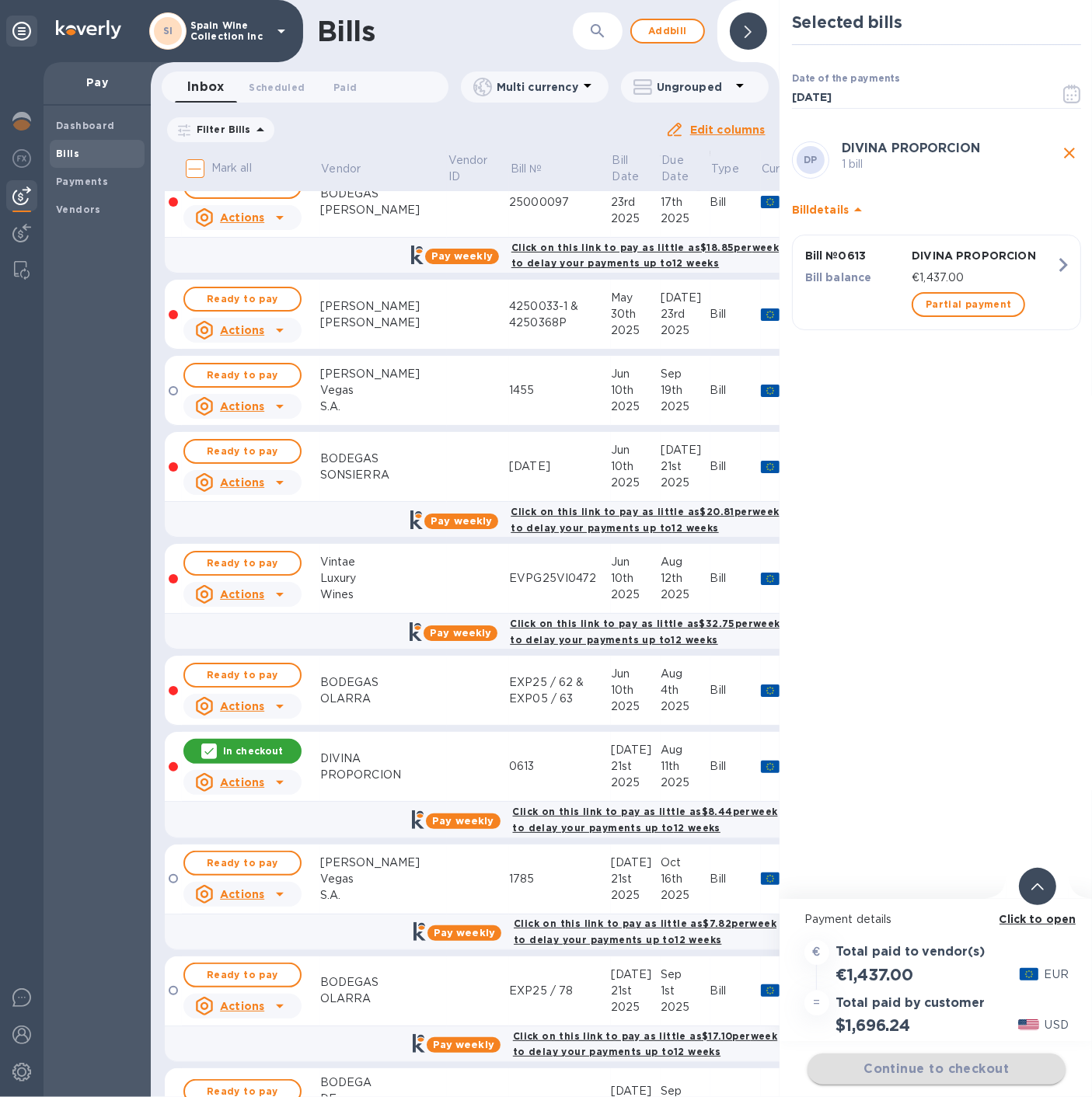
click at [933, 495] on div "Continue to checkout" at bounding box center [936, 1069] width 264 height 37
click at [935, 495] on span "Continue to checkout" at bounding box center [936, 1069] width 233 height 18
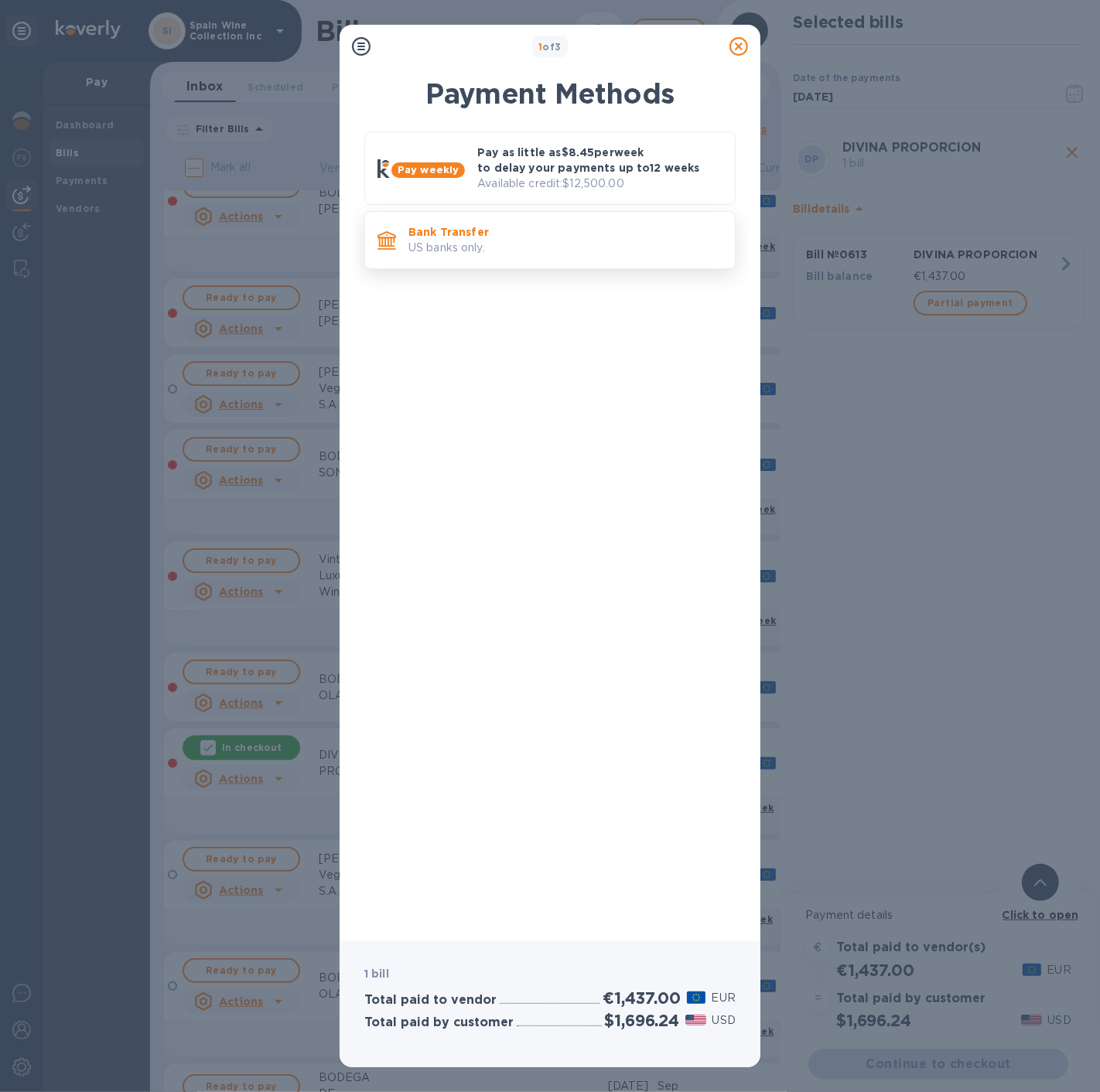
click at [588, 246] on p "US banks only." at bounding box center [565, 248] width 314 height 16
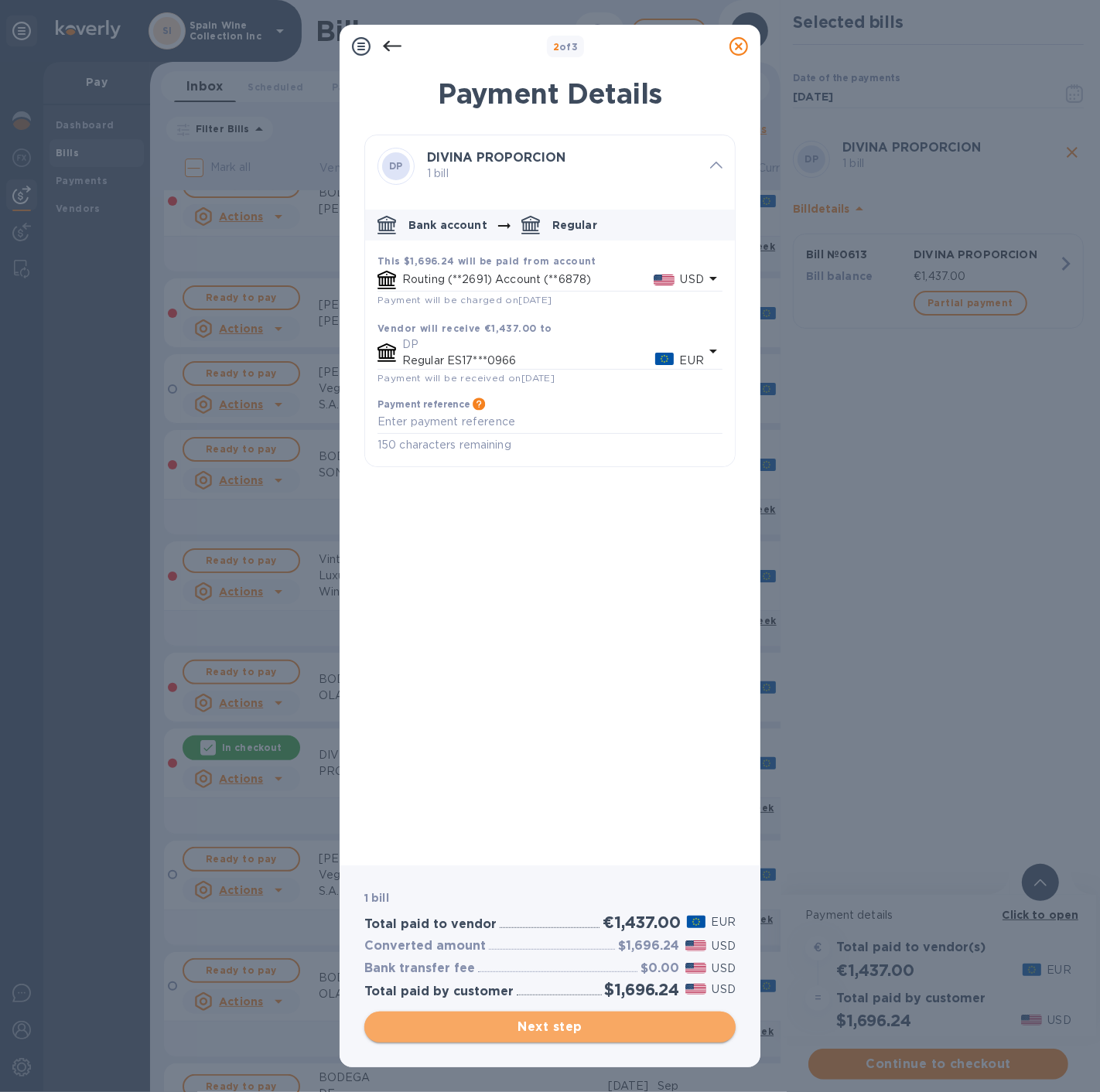
click at [568, 493] on span "Next step" at bounding box center [550, 1027] width 347 height 18
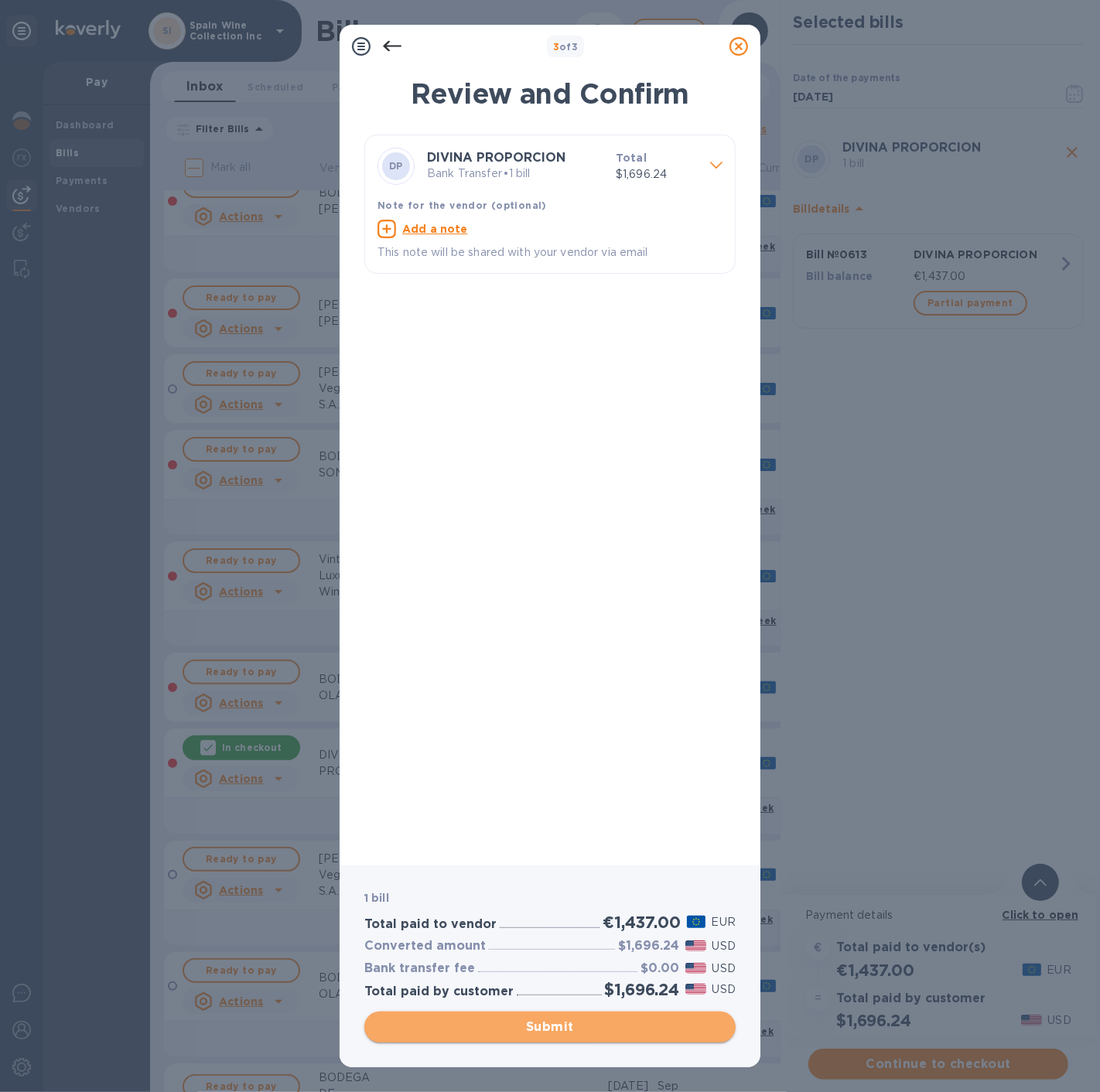
click at [568, 493] on span "Submit" at bounding box center [550, 1027] width 347 height 18
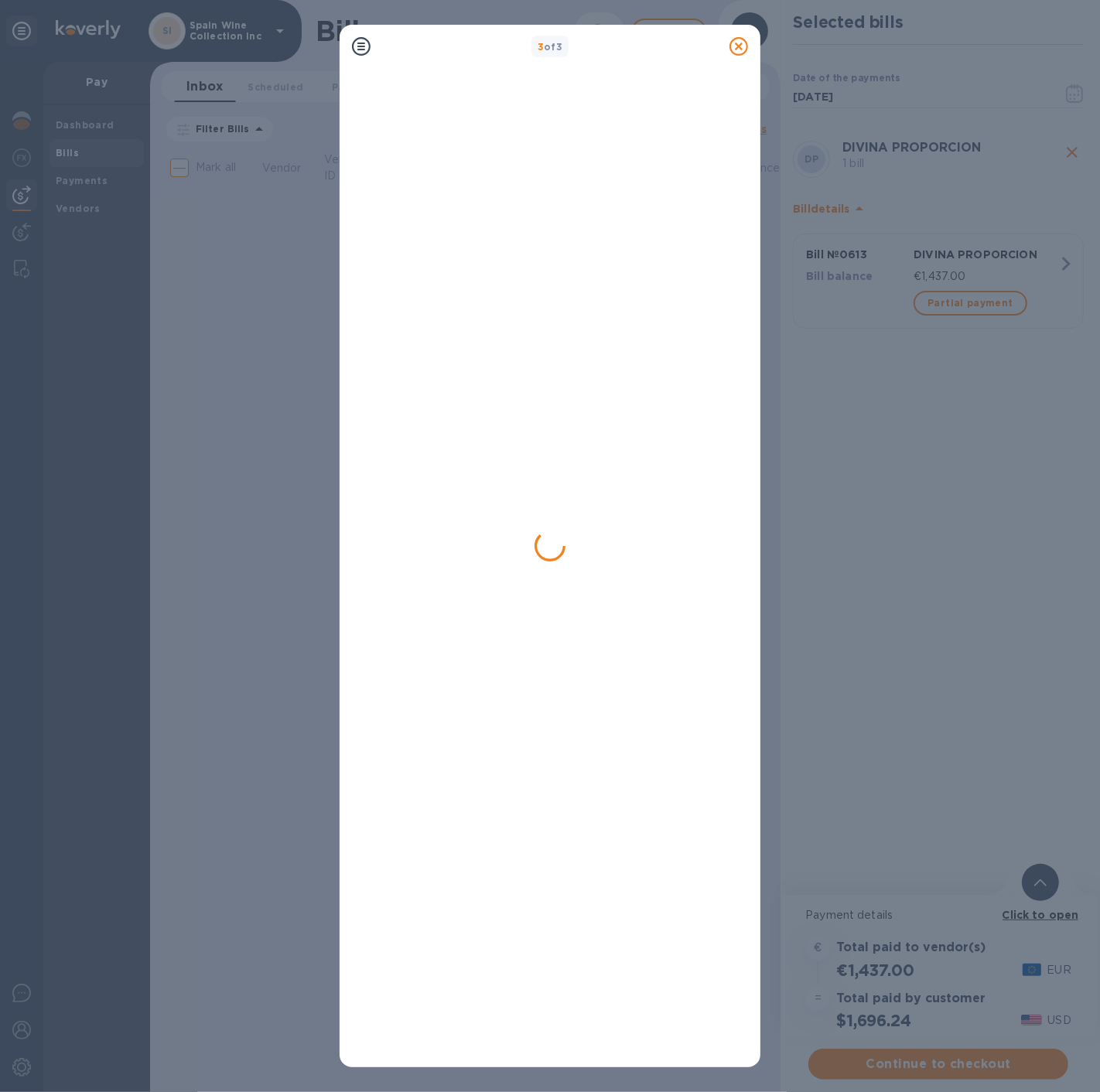
scroll to position [0, 0]
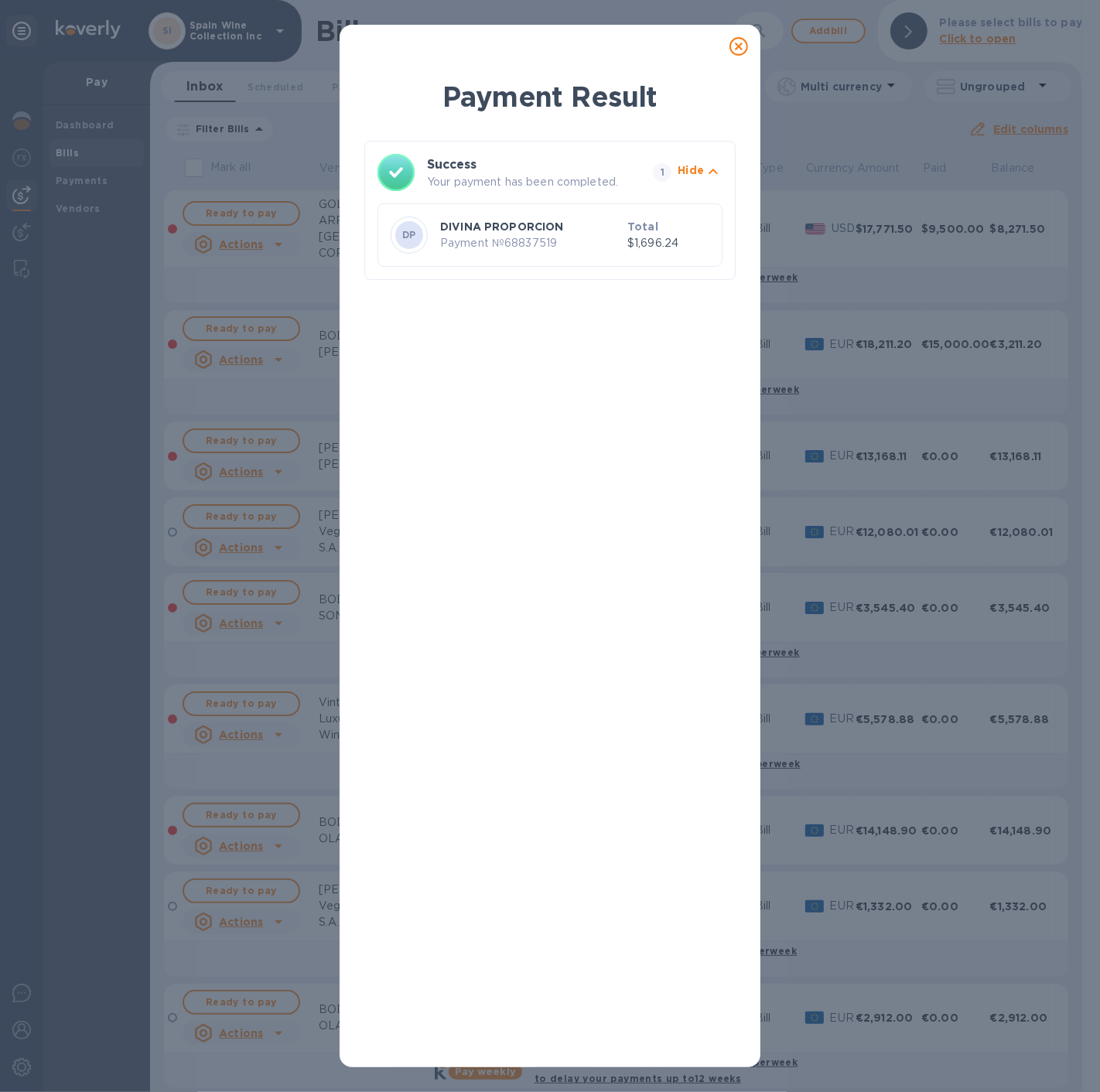
click at [742, 40] on icon at bounding box center [738, 46] width 18 height 18
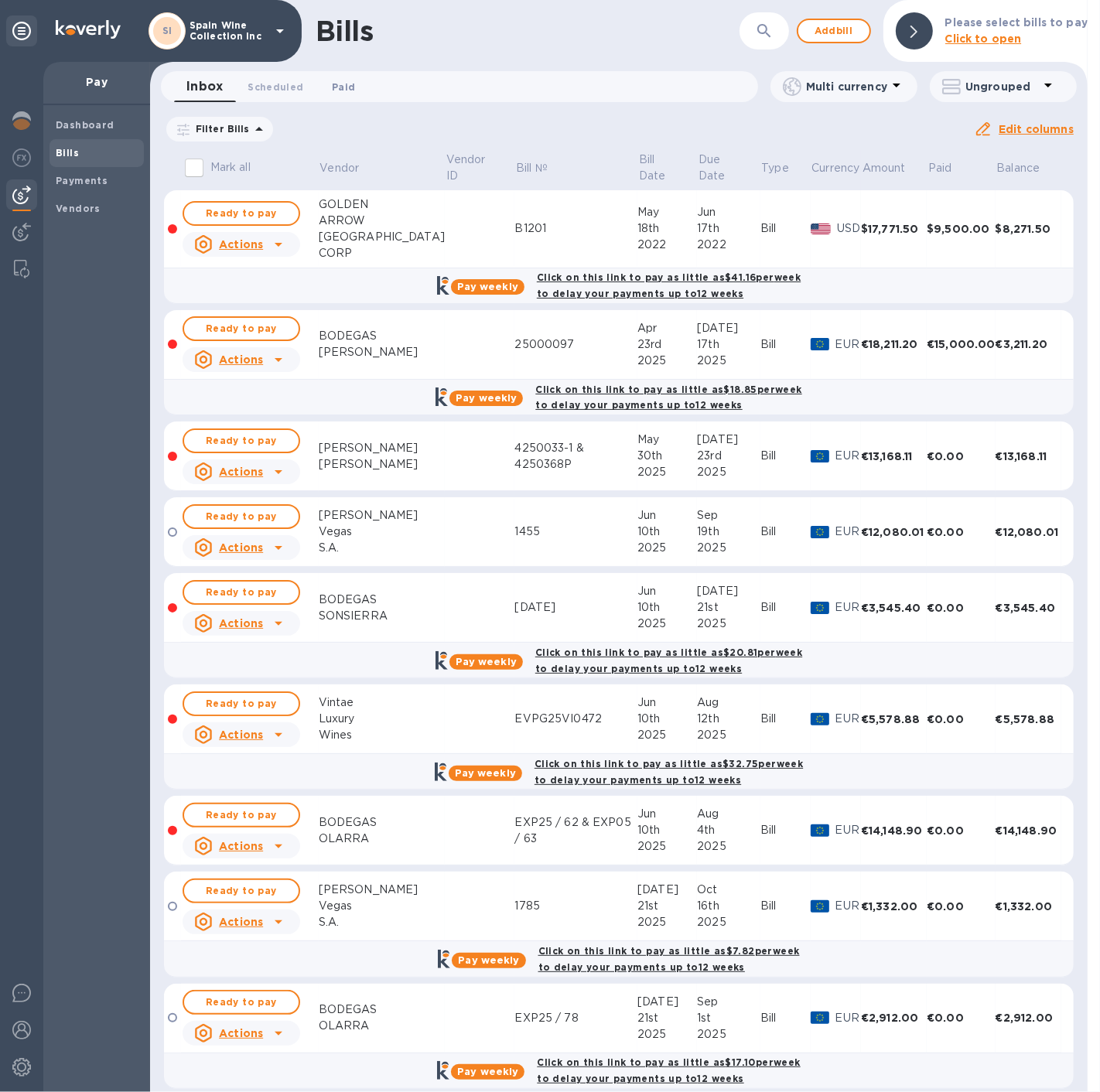
click at [328, 86] on span "Paid 0" at bounding box center [343, 87] width 31 height 16
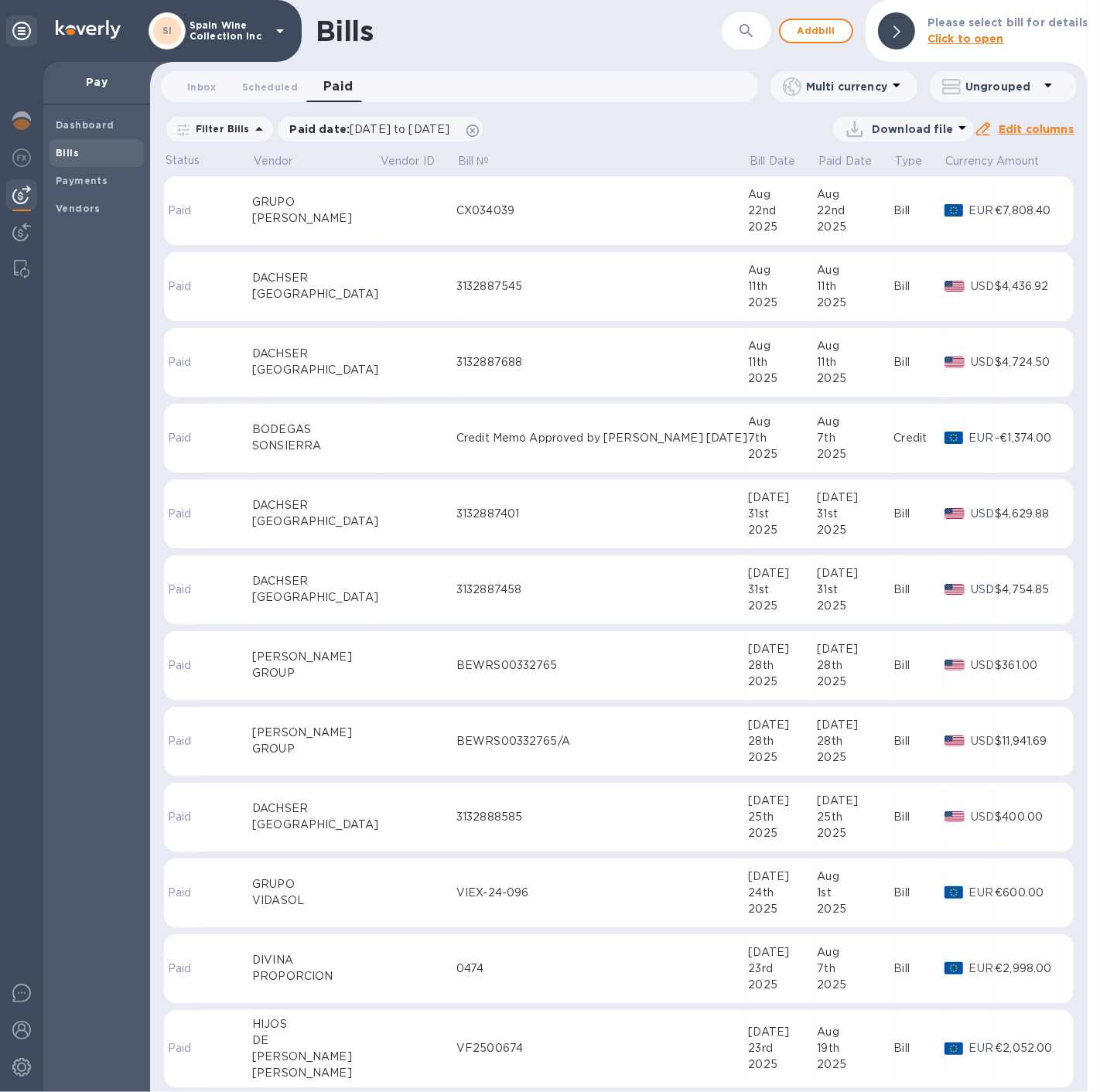
click at [521, 217] on div "CX034039" at bounding box center [602, 211] width 292 height 16
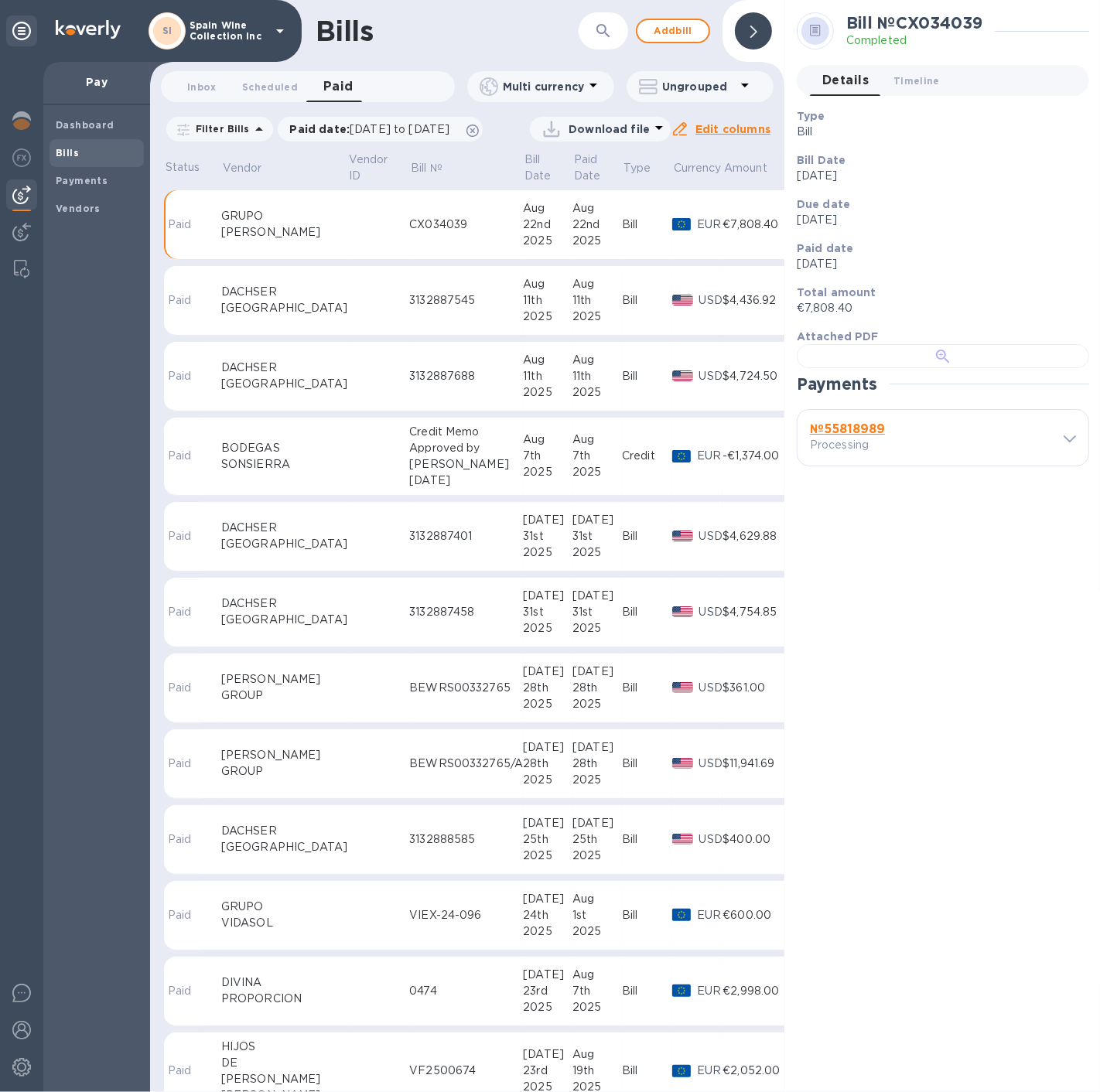
click at [978, 369] on div at bounding box center [942, 356] width 292 height 24
click at [479, 125] on icon at bounding box center [473, 131] width 13 height 13
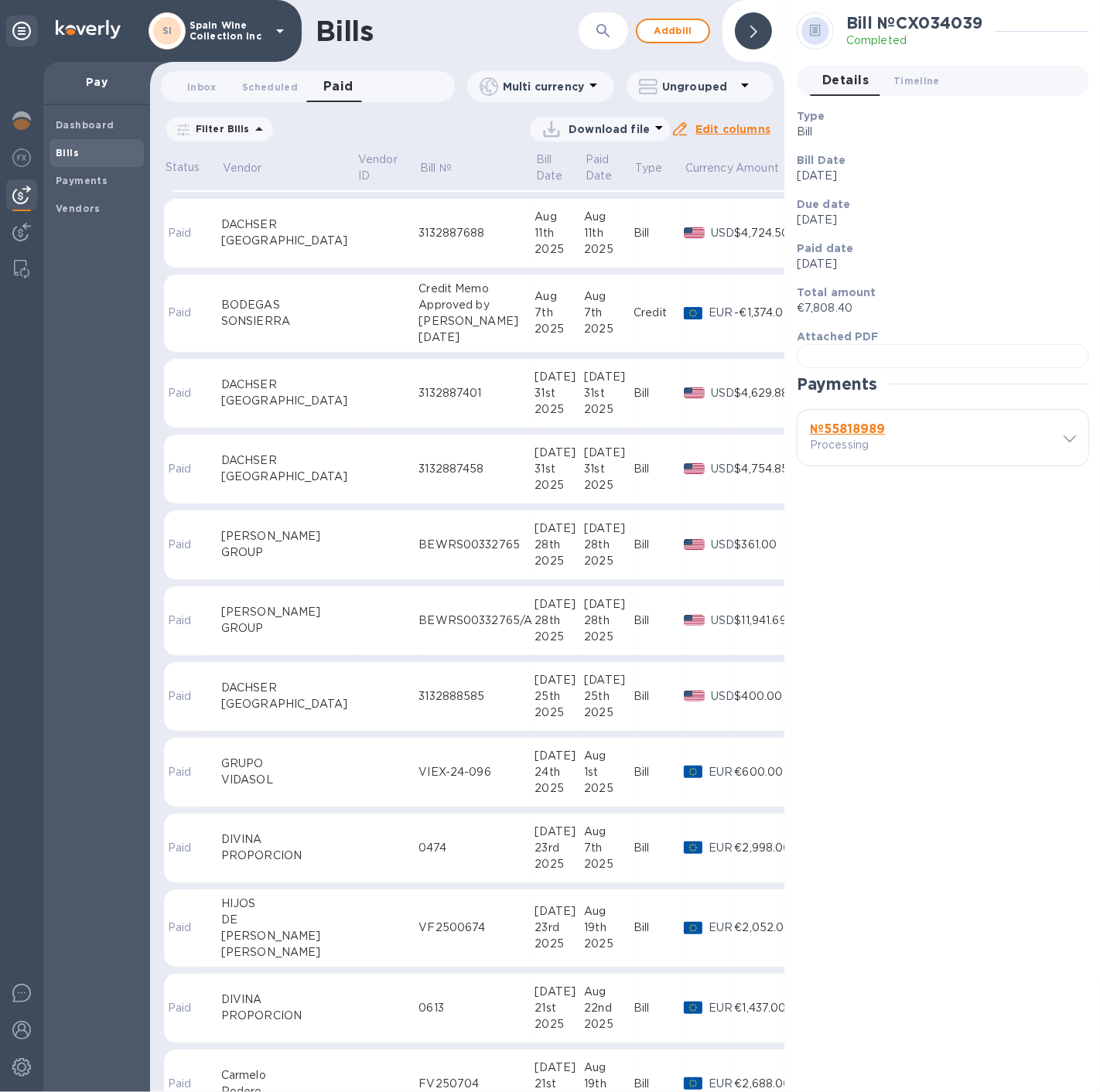
scroll to position [286, 0]
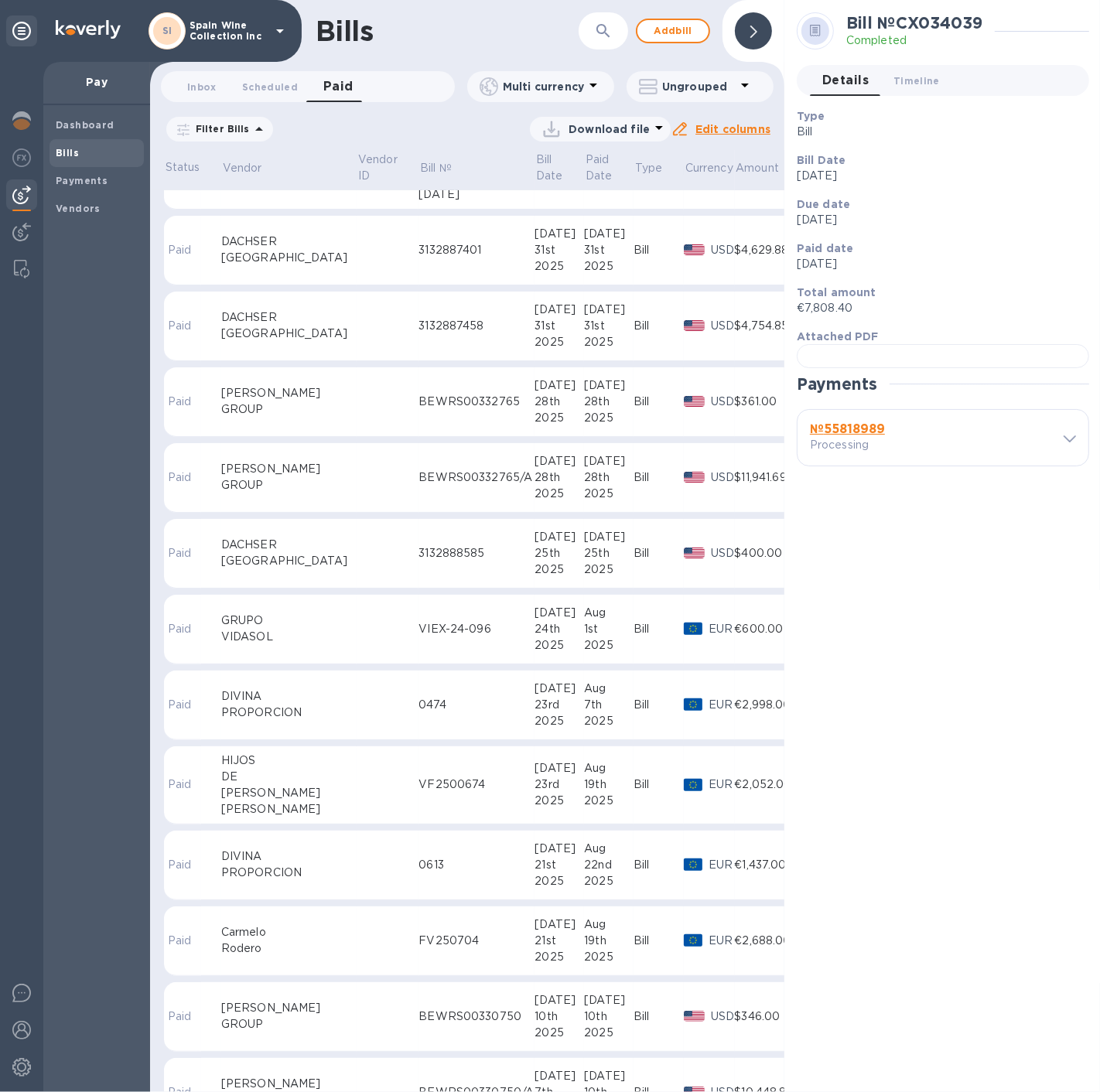
click at [357, 493] on td at bounding box center [387, 865] width 62 height 70
click at [867, 369] on div at bounding box center [942, 356] width 292 height 24
